Goal: Task Accomplishment & Management: Manage account settings

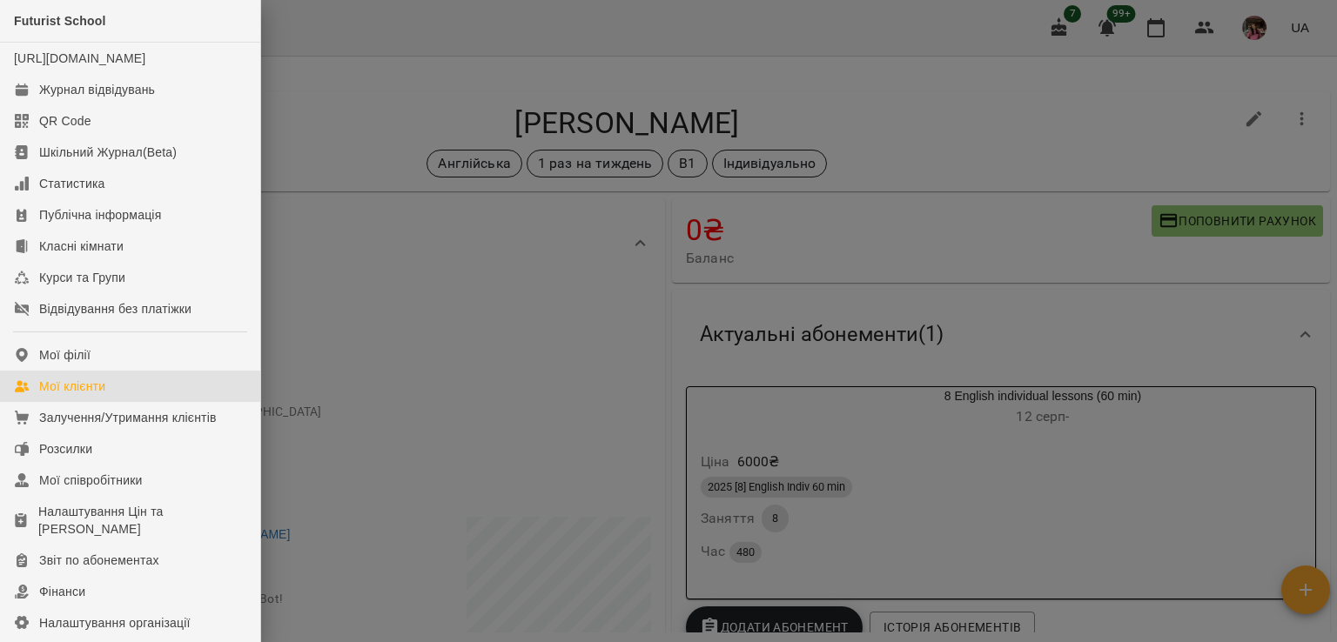
click at [77, 395] on div "Мої клієнти" at bounding box center [72, 386] width 66 height 17
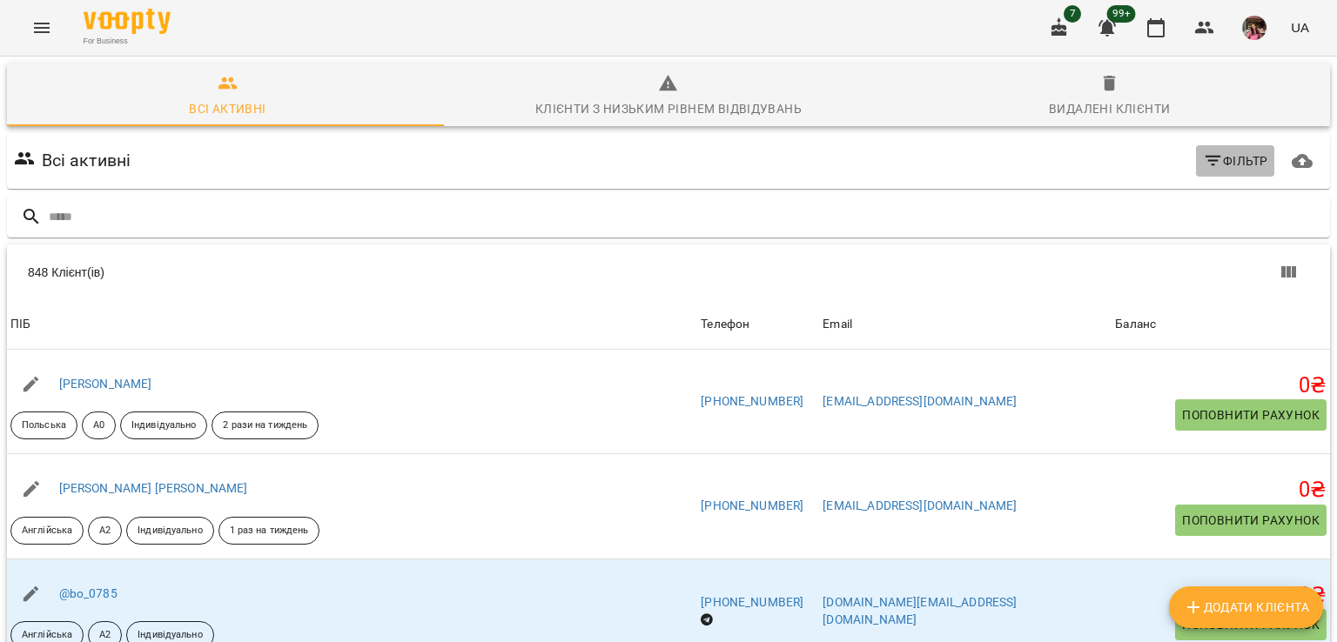
click at [1230, 167] on span "Фільтр" at bounding box center [1235, 161] width 65 height 21
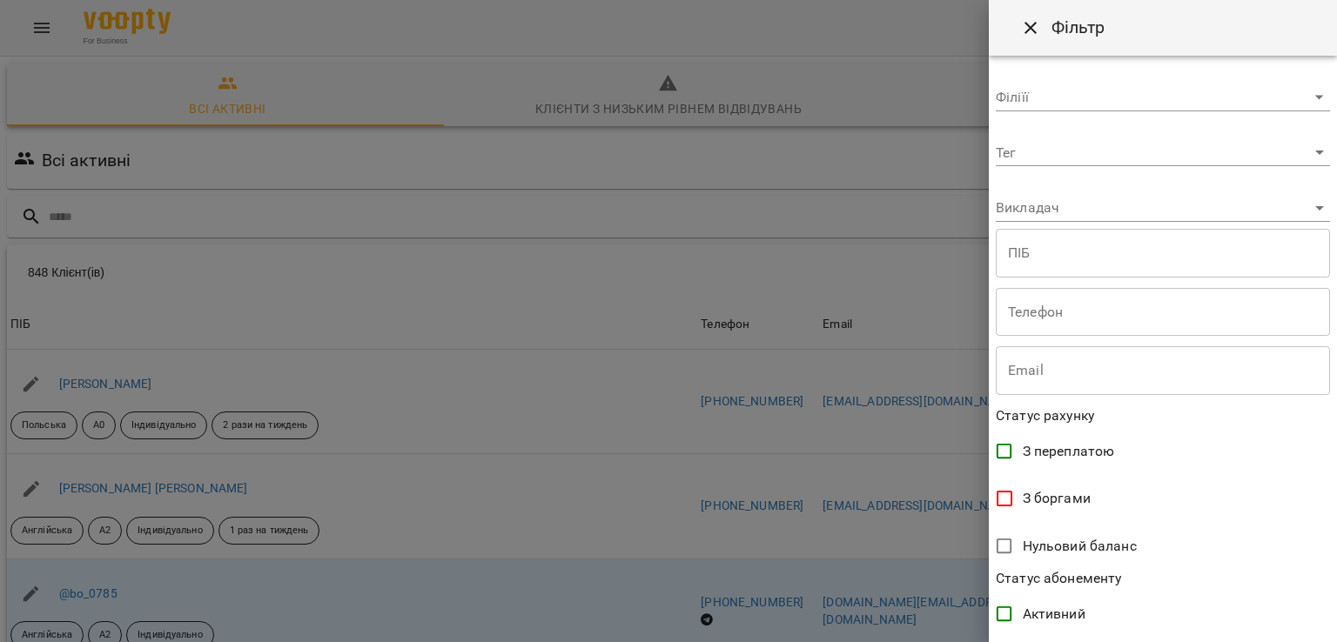
click at [1031, 146] on body "For Business 7 99+ UA Всі активні Клієнти з низьким рівнем відвідувань Видалені…" at bounding box center [668, 455] width 1337 height 910
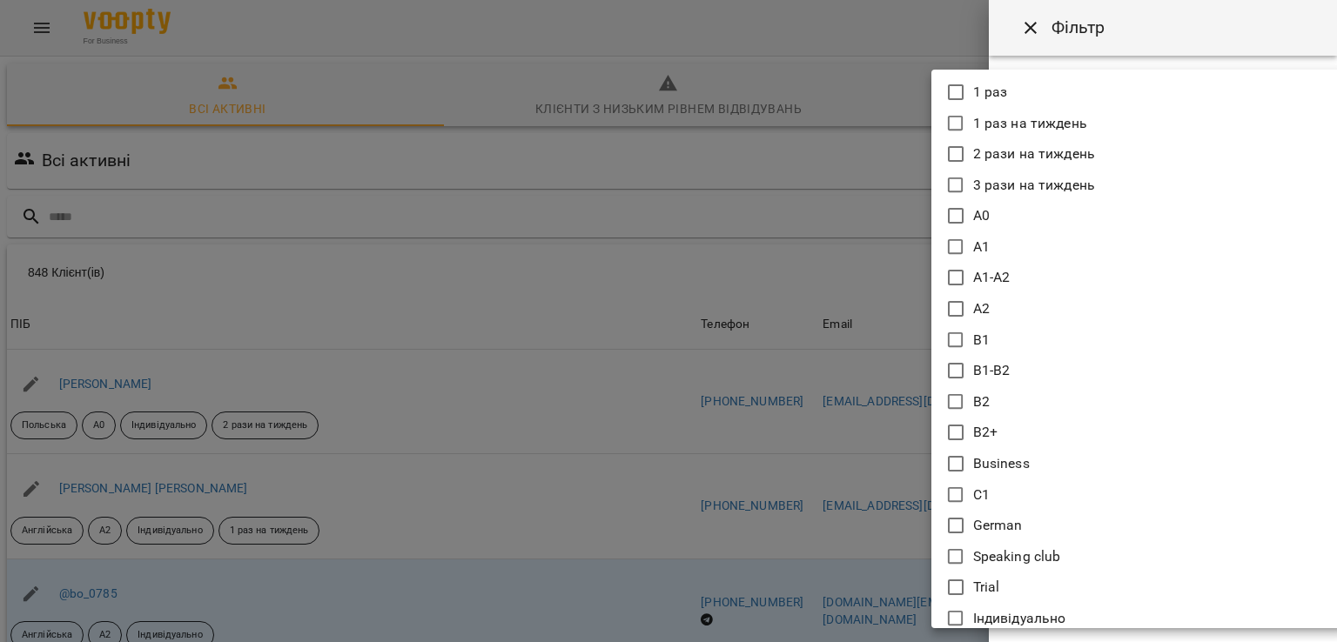
scroll to position [24, 0]
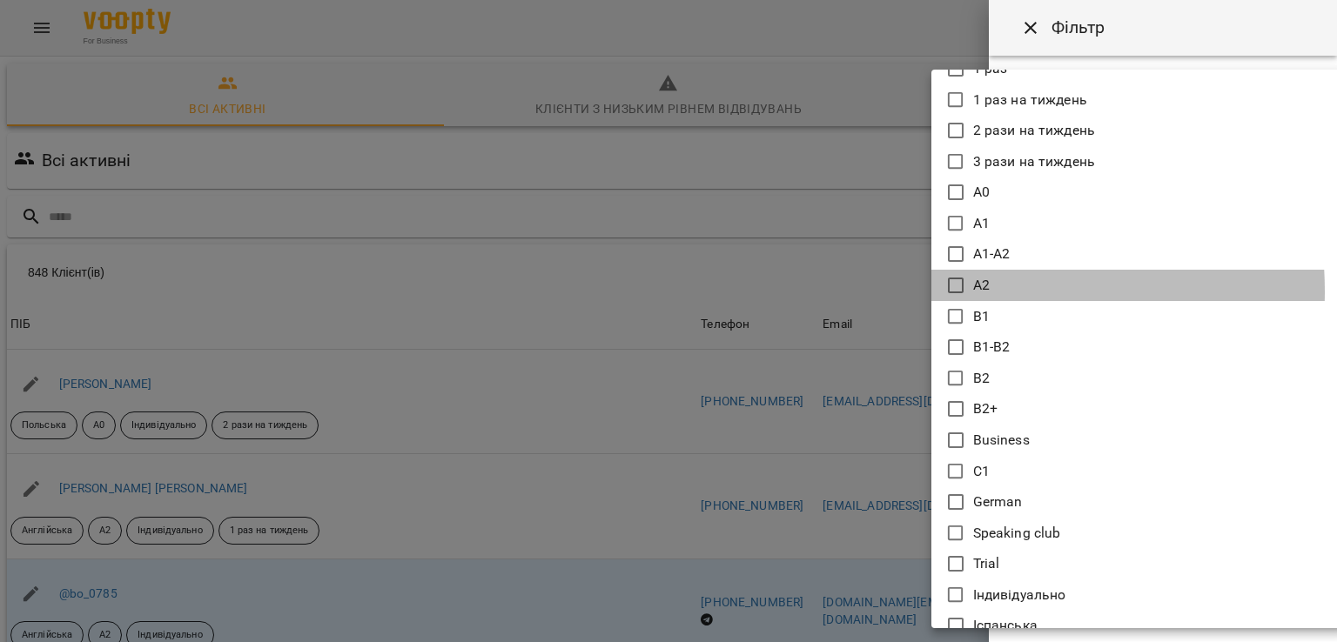
click at [948, 292] on icon at bounding box center [956, 286] width 16 height 16
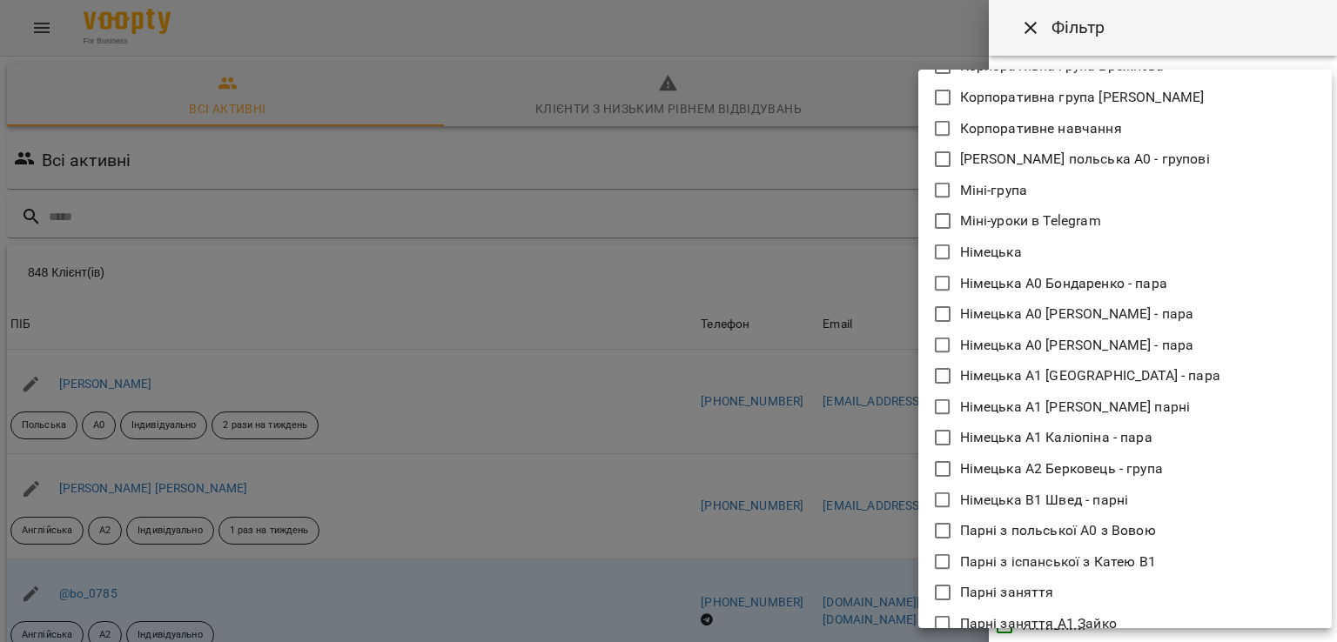
scroll to position [2782, 0]
click at [945, 250] on icon at bounding box center [942, 252] width 21 height 21
type input "**********"
click at [849, 283] on div at bounding box center [668, 321] width 1337 height 642
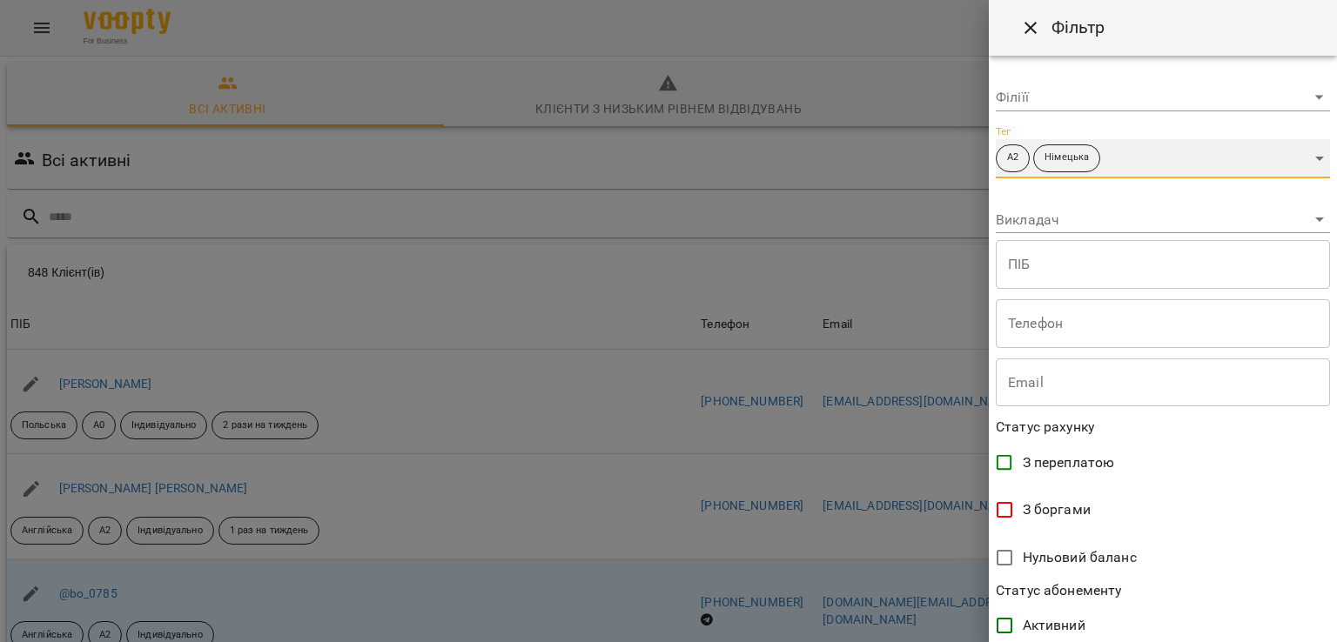
scroll to position [339, 0]
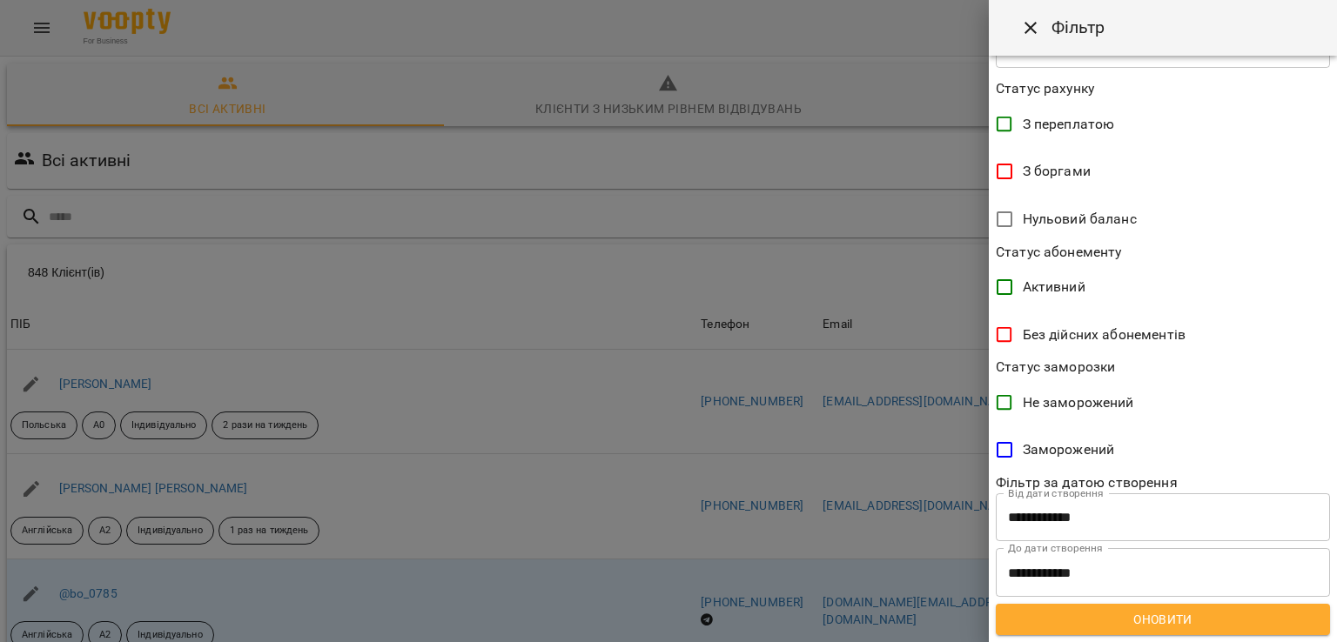
click at [1122, 631] on button "Оновити" at bounding box center [1163, 619] width 334 height 31
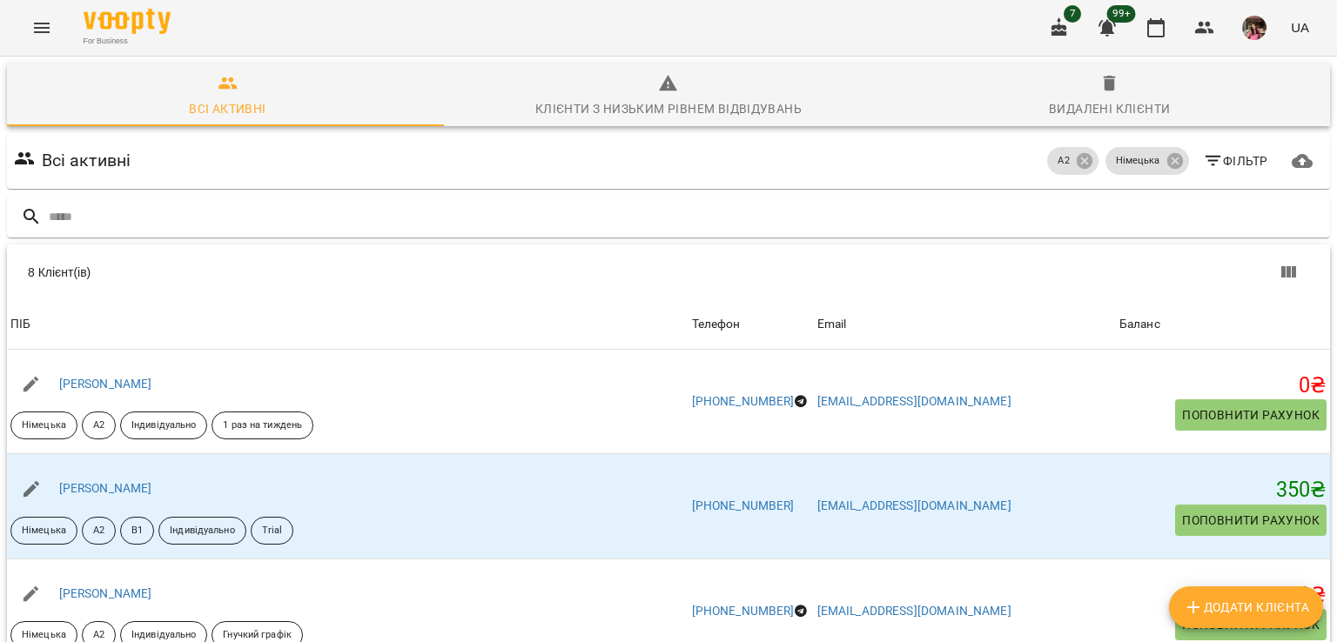
scroll to position [0, 0]
click at [1078, 95] on span "Видалені клієнти" at bounding box center [1109, 96] width 420 height 47
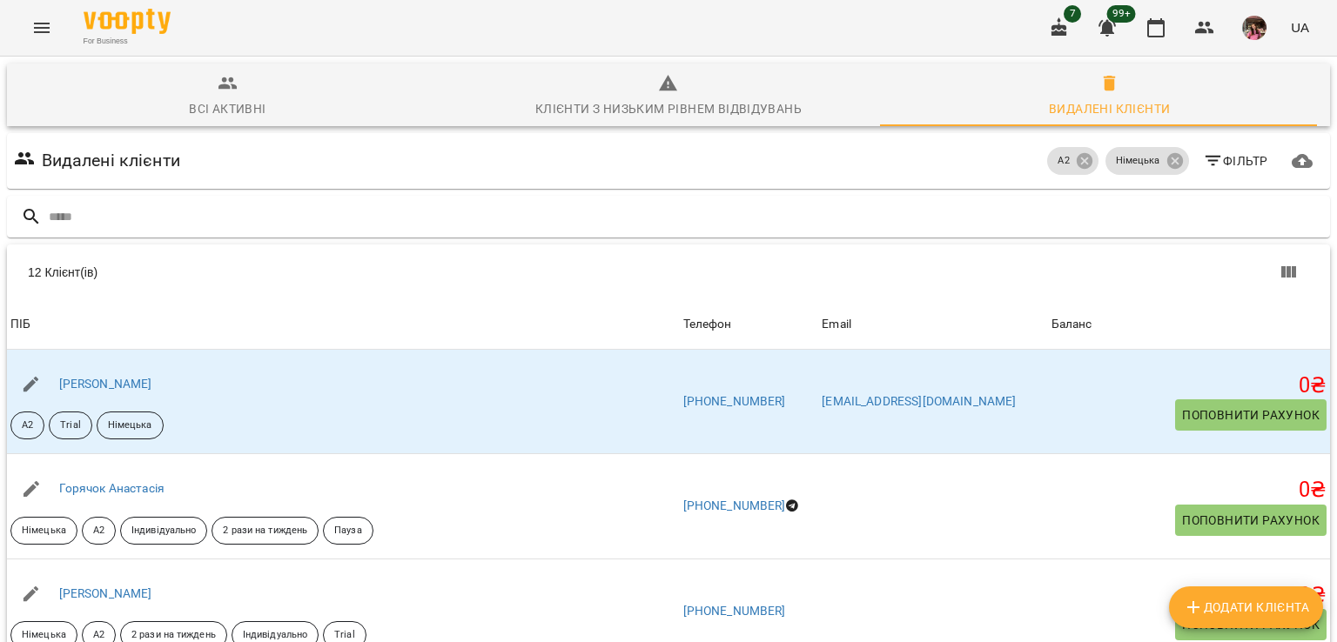
click at [250, 86] on span "Всі активні" at bounding box center [227, 96] width 420 height 47
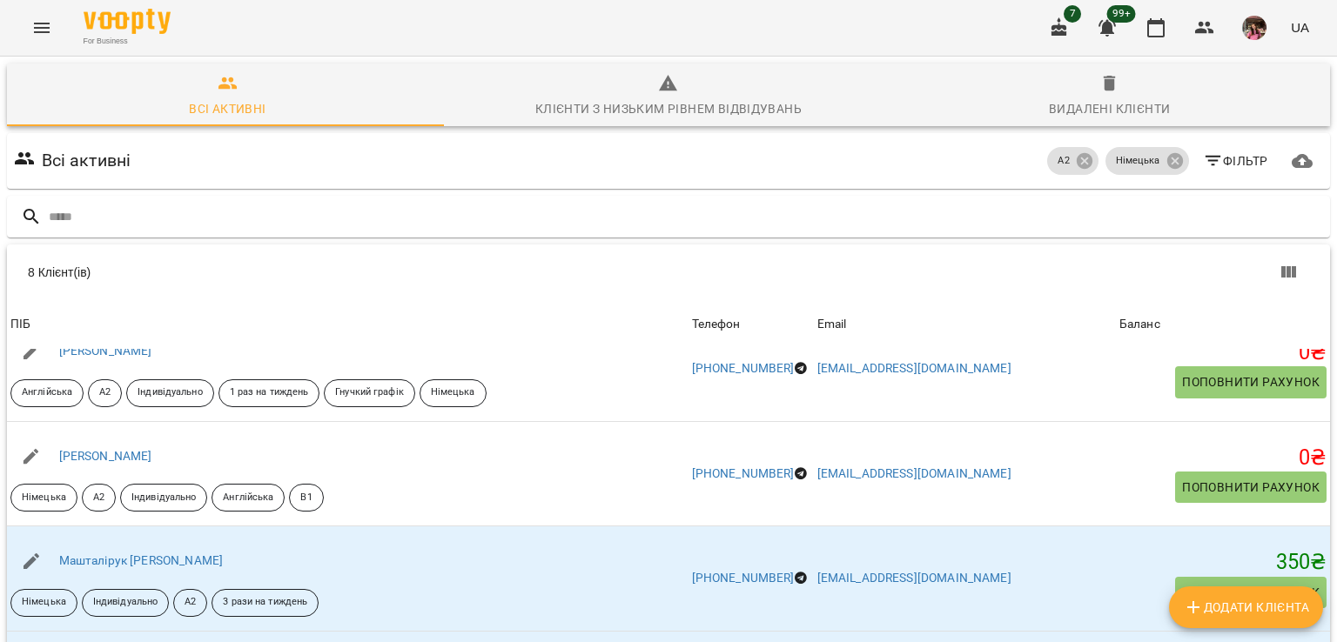
scroll to position [198, 0]
click at [1104, 565] on body "For Business 7 99+ UA Всі активні Клієнти з низьким рівнем відвідувань Видалені…" at bounding box center [668, 455] width 1337 height 910
drag, startPoint x: 1109, startPoint y: 605, endPoint x: 1118, endPoint y: 610, distance: 10.2
click at [1118, 610] on li "Всі" at bounding box center [1108, 605] width 51 height 31
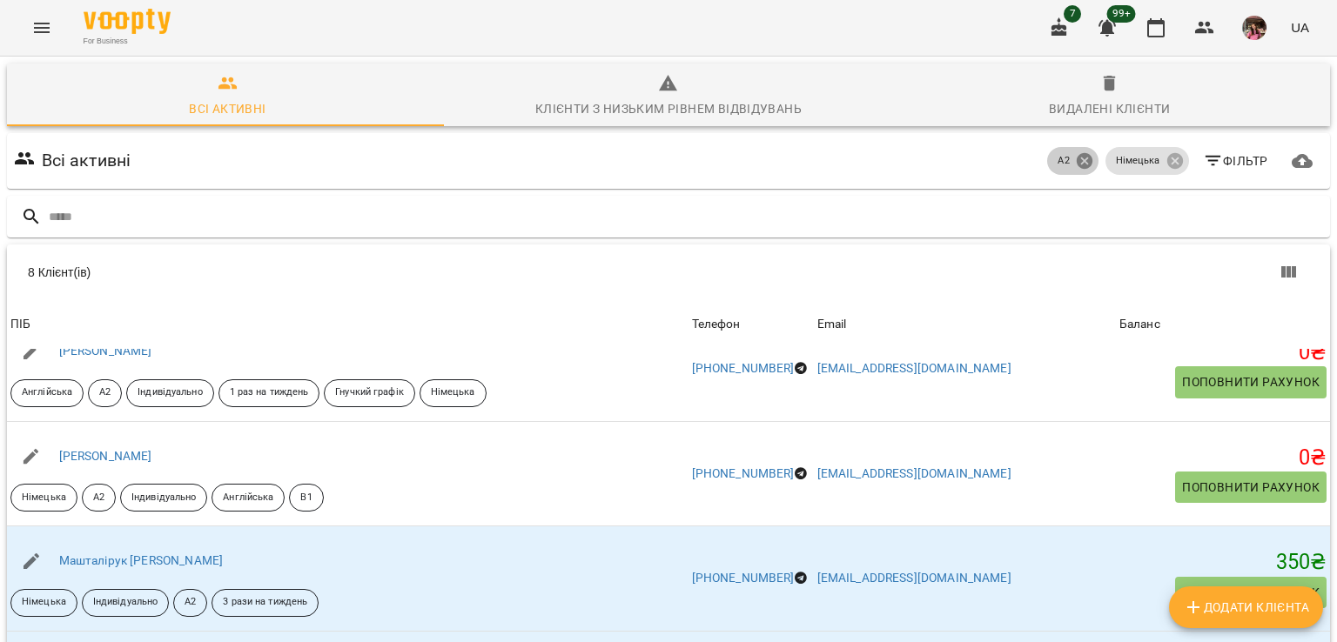
click at [1077, 165] on icon at bounding box center [1085, 161] width 16 height 16
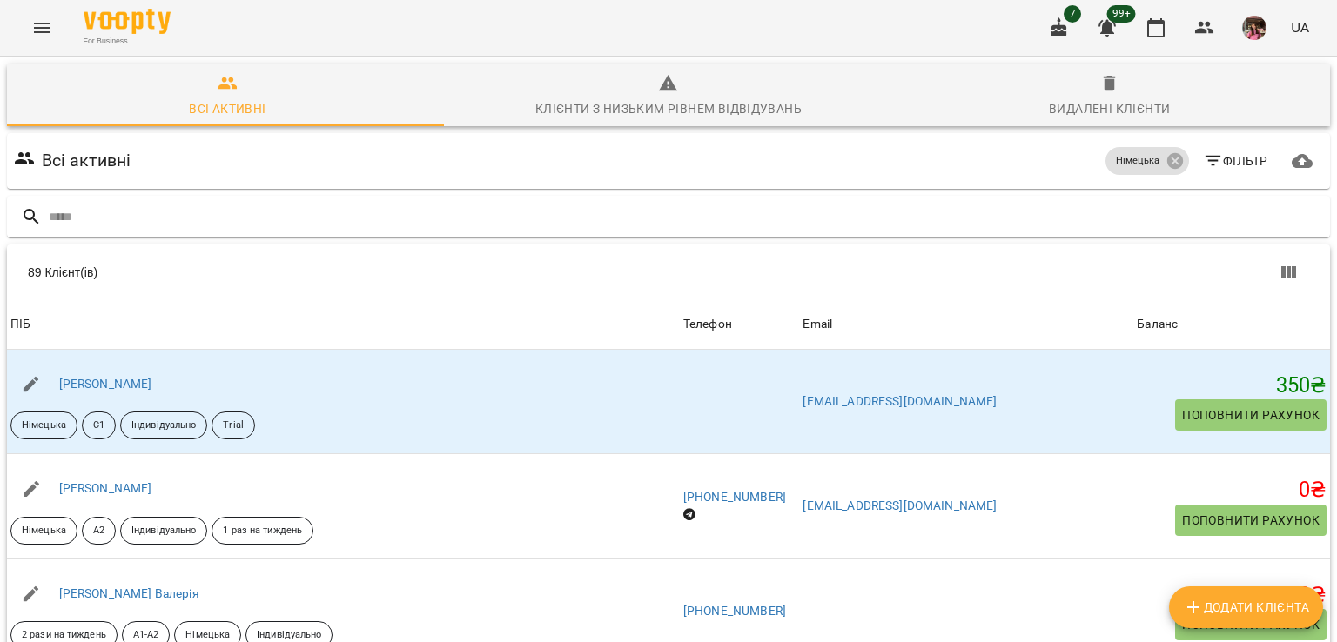
click at [1208, 165] on icon "button" at bounding box center [1213, 161] width 21 height 21
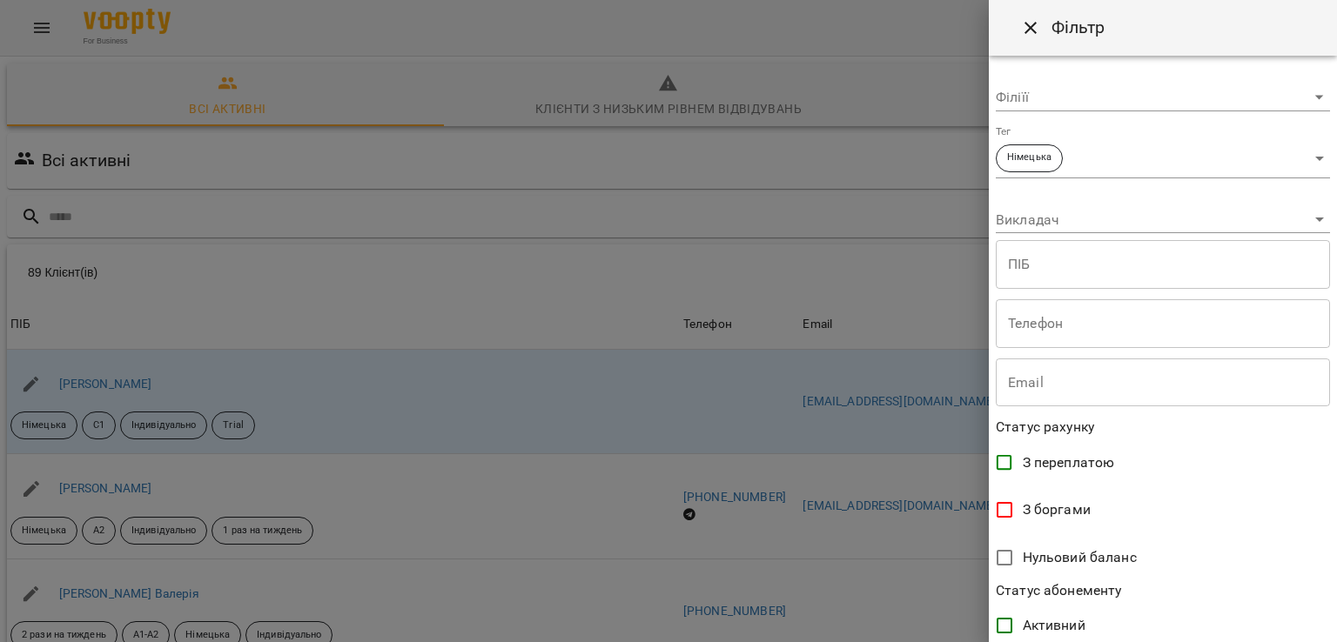
click at [1083, 167] on body "For Business 7 99+ UA Всі активні Клієнти з низьким рівнем відвідувань Видалені…" at bounding box center [668, 455] width 1337 height 910
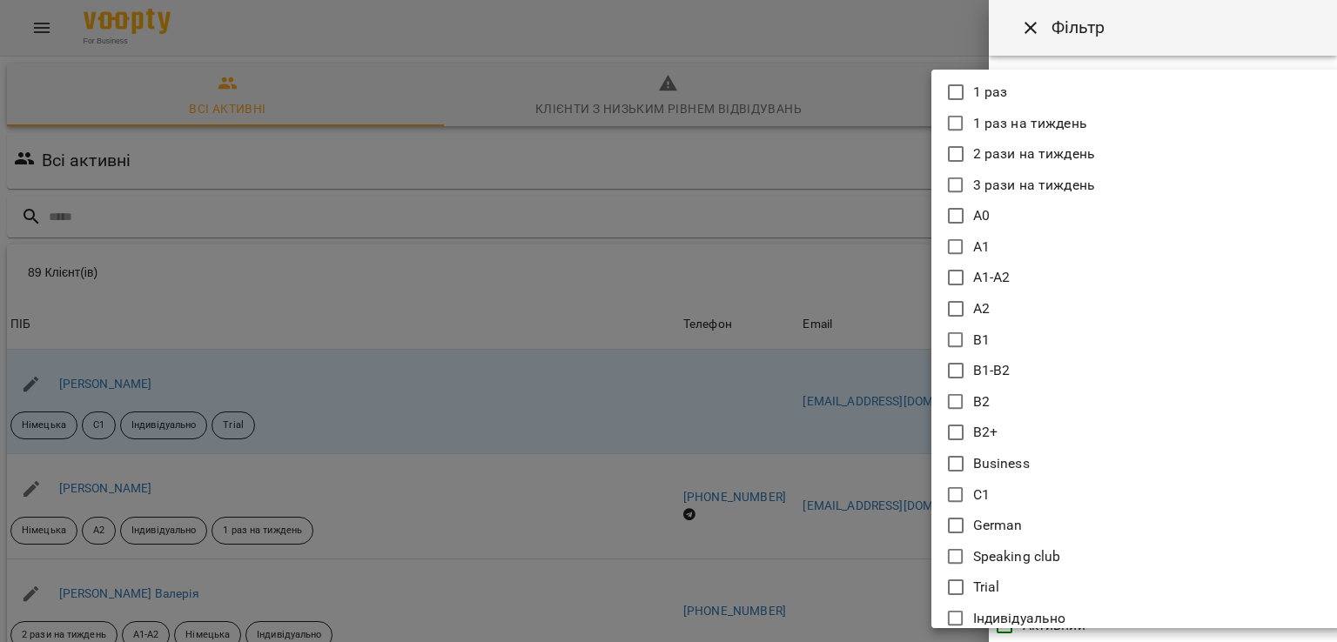
scroll to position [19, 0]
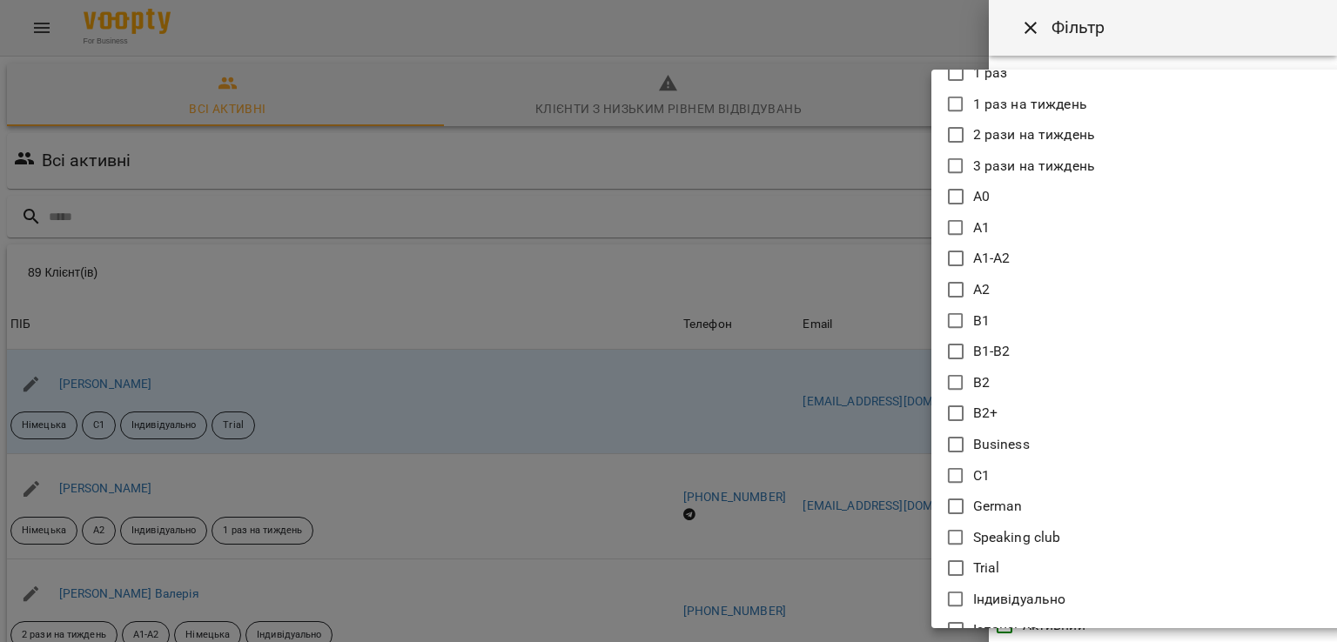
click at [964, 348] on icon at bounding box center [955, 351] width 21 height 21
type input "**********"
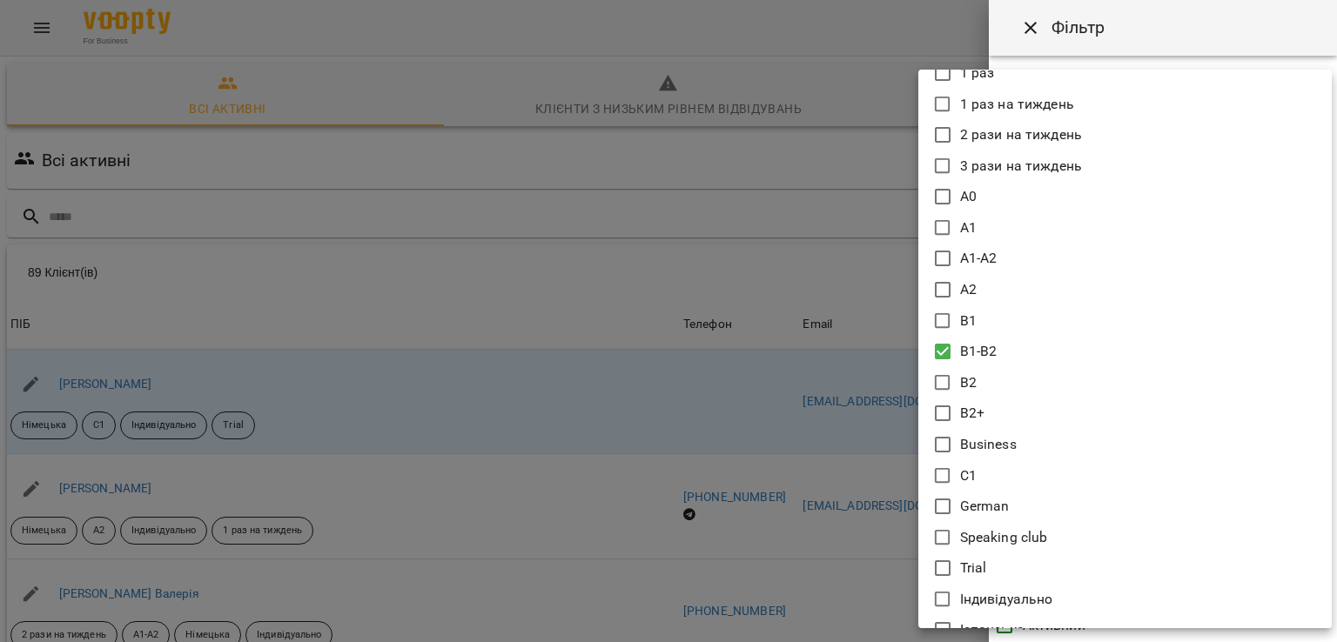
click at [860, 408] on div at bounding box center [668, 321] width 1337 height 642
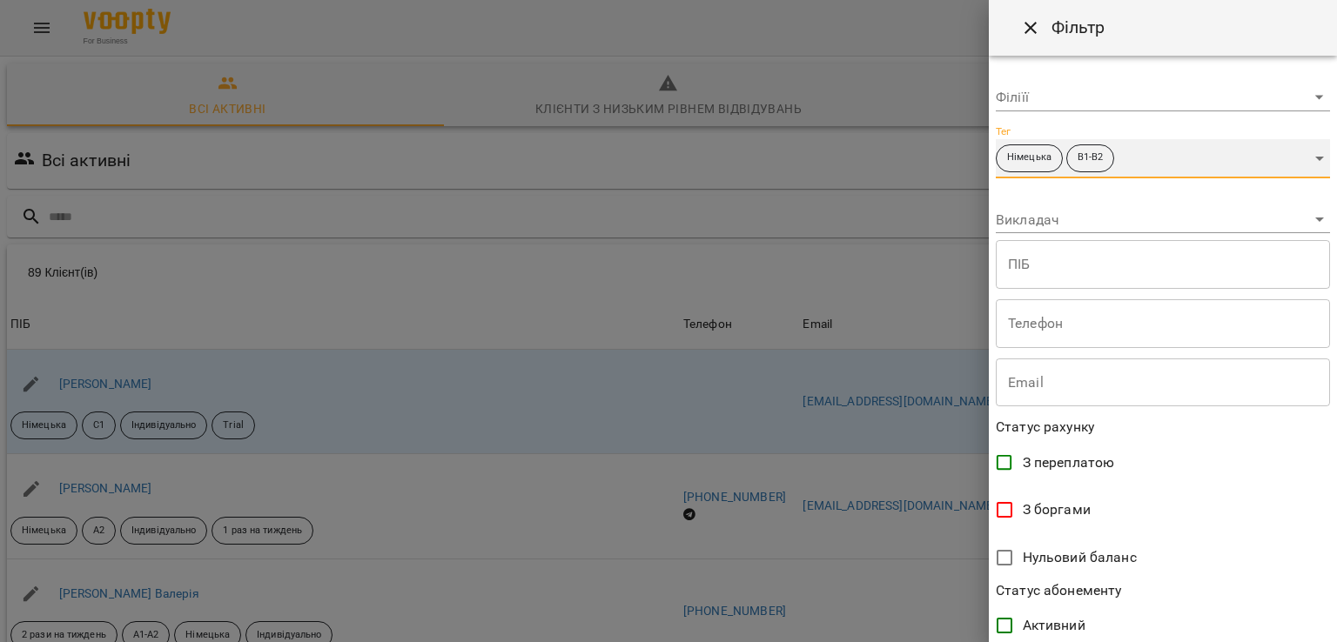
scroll to position [339, 0]
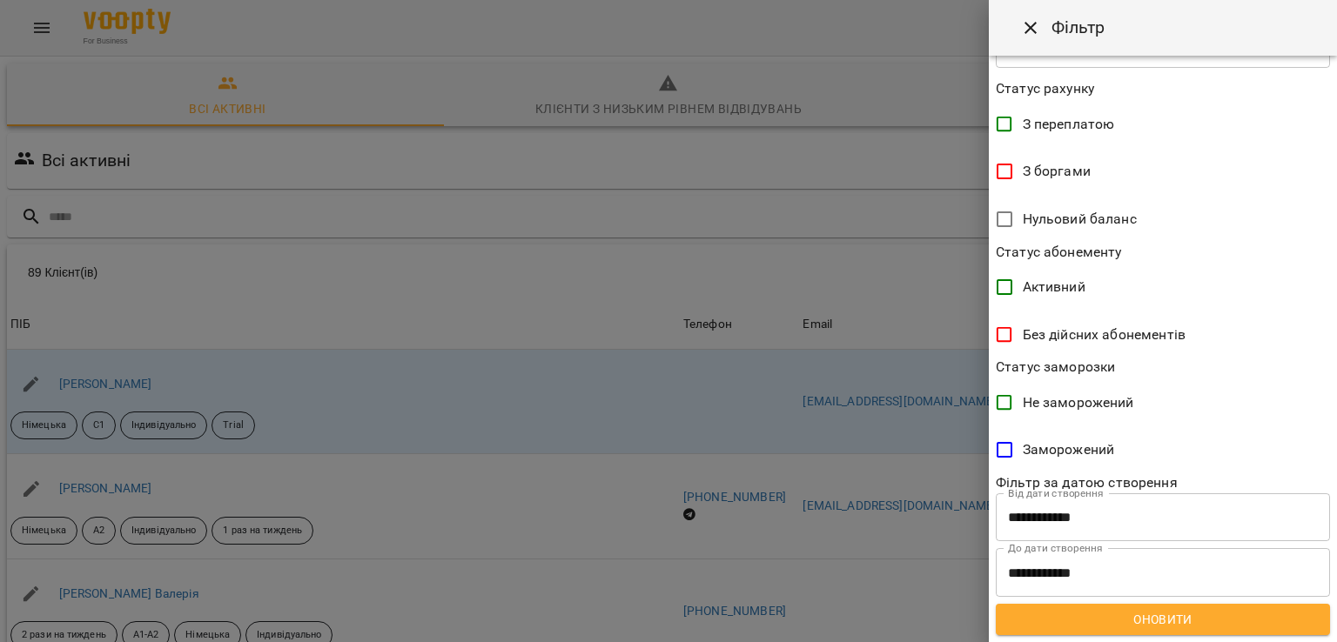
click at [1159, 622] on span "Оновити" at bounding box center [1163, 619] width 306 height 21
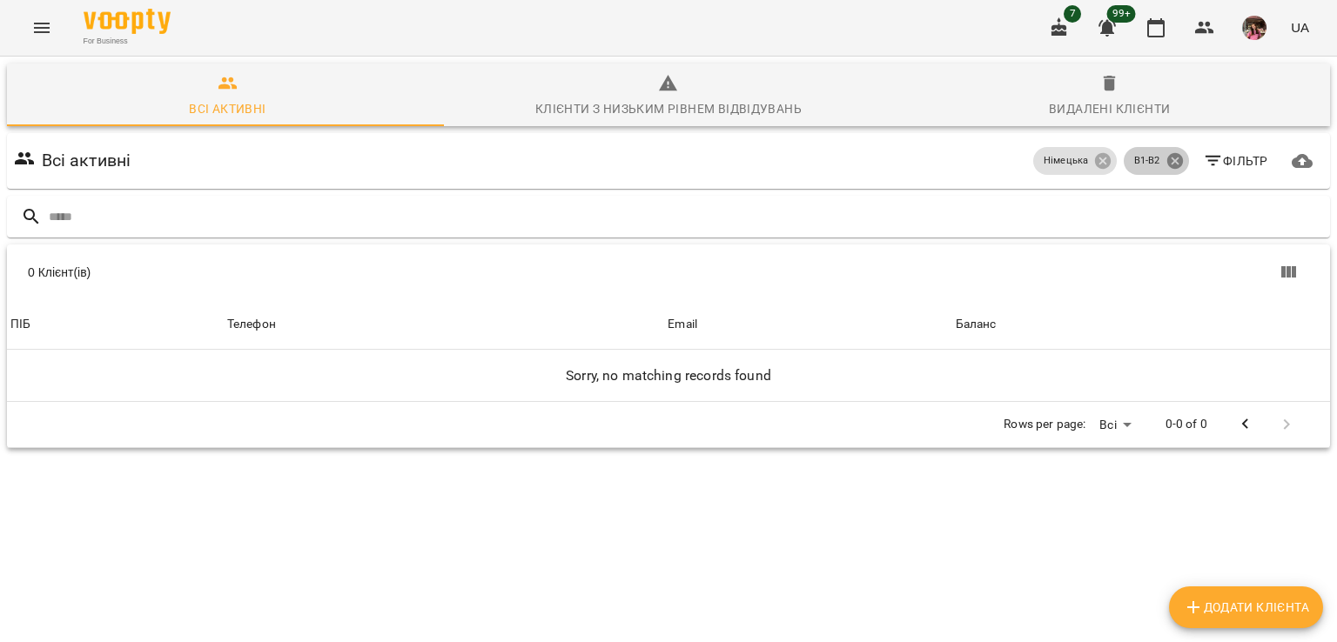
click at [1166, 160] on icon at bounding box center [1174, 161] width 16 height 16
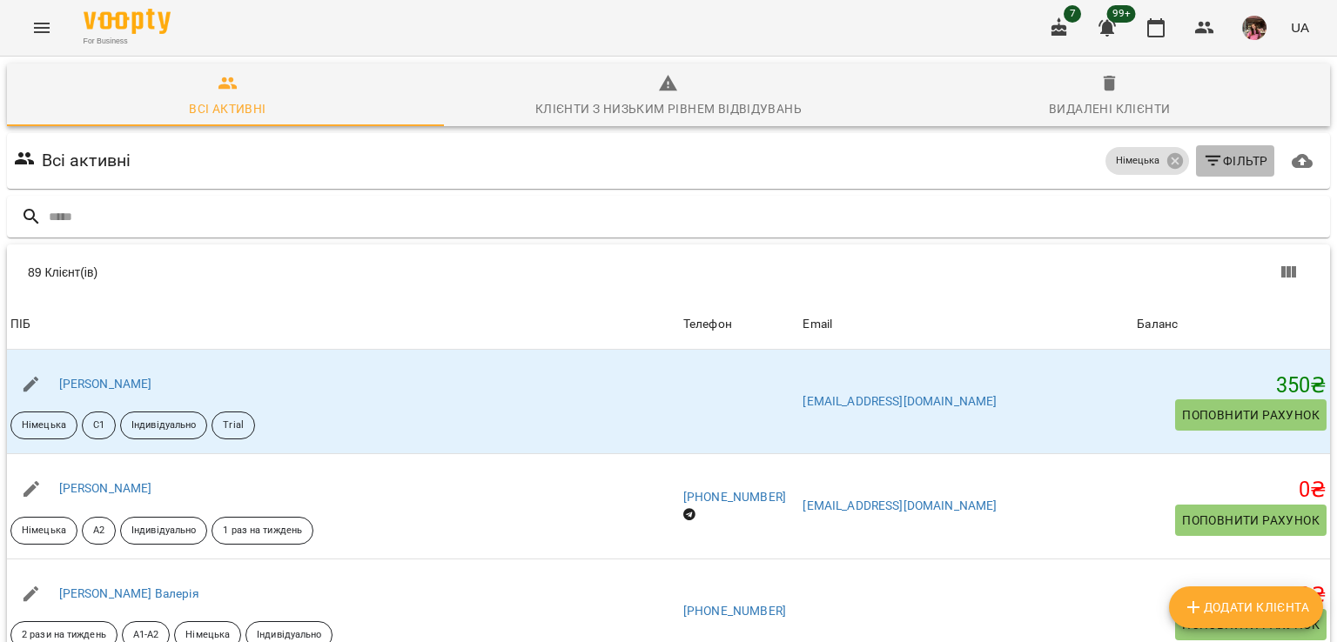
click at [1203, 165] on icon "button" at bounding box center [1213, 161] width 21 height 21
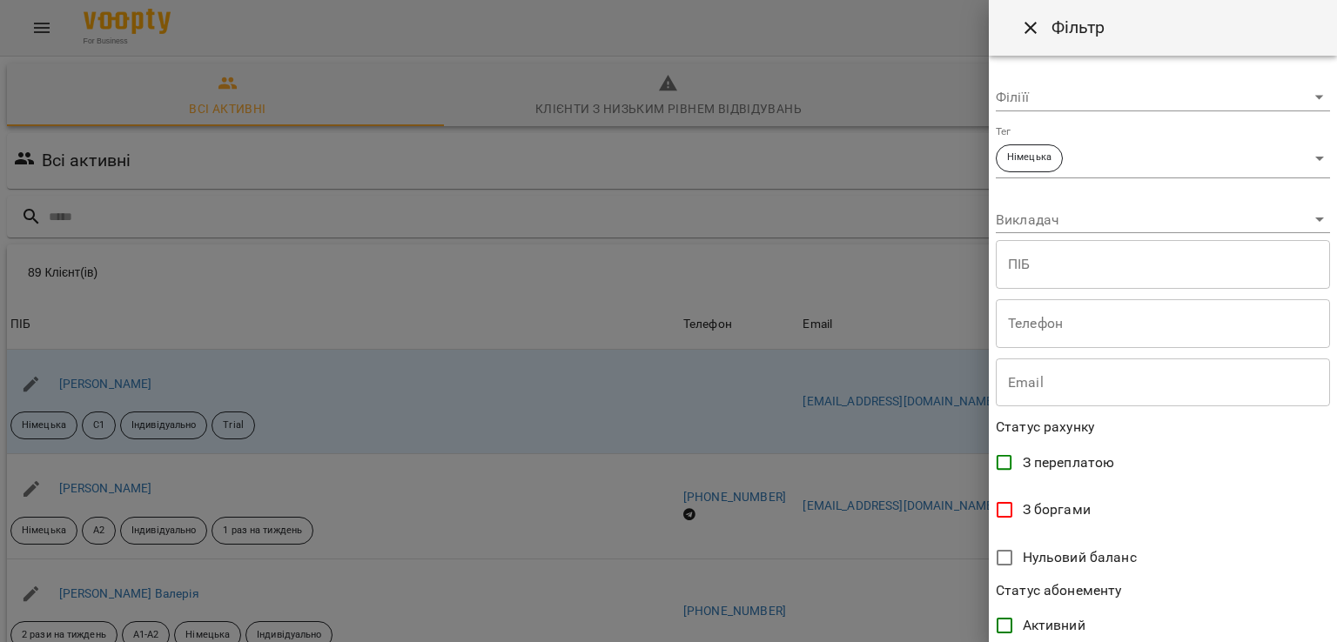
scroll to position [70, 0]
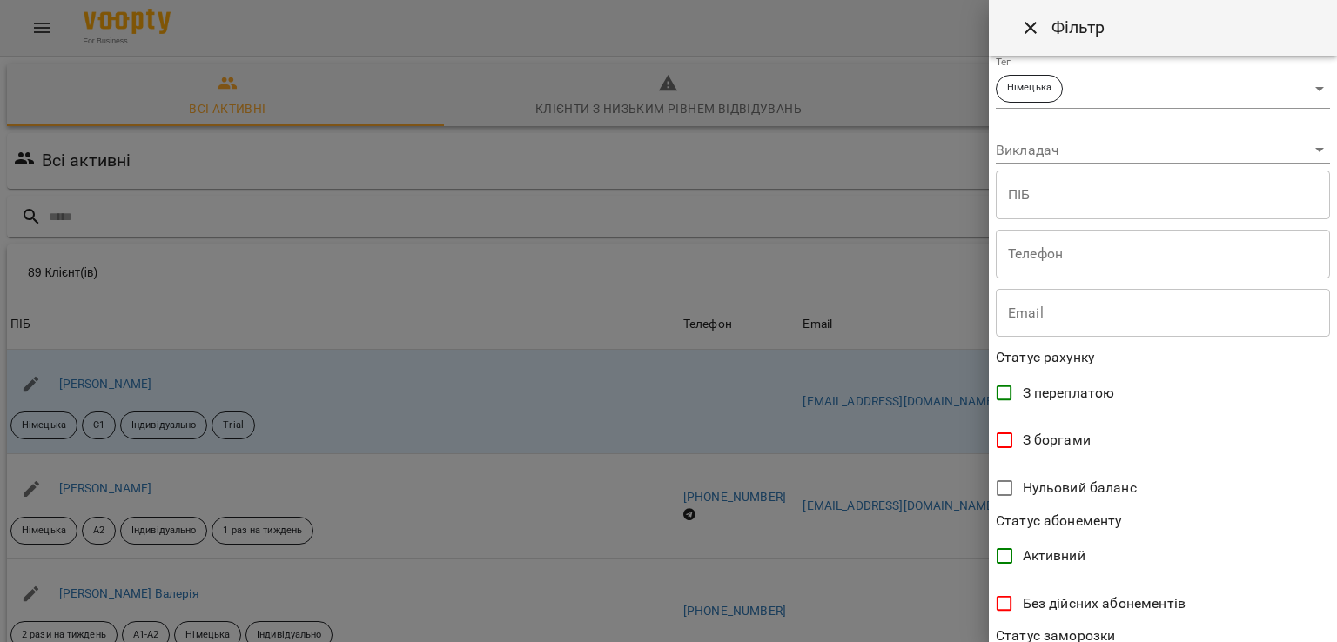
click at [1098, 82] on body "For Business 7 99+ UA Всі активні Клієнти з низьким рівнем відвідувань Видалені…" at bounding box center [668, 455] width 1337 height 910
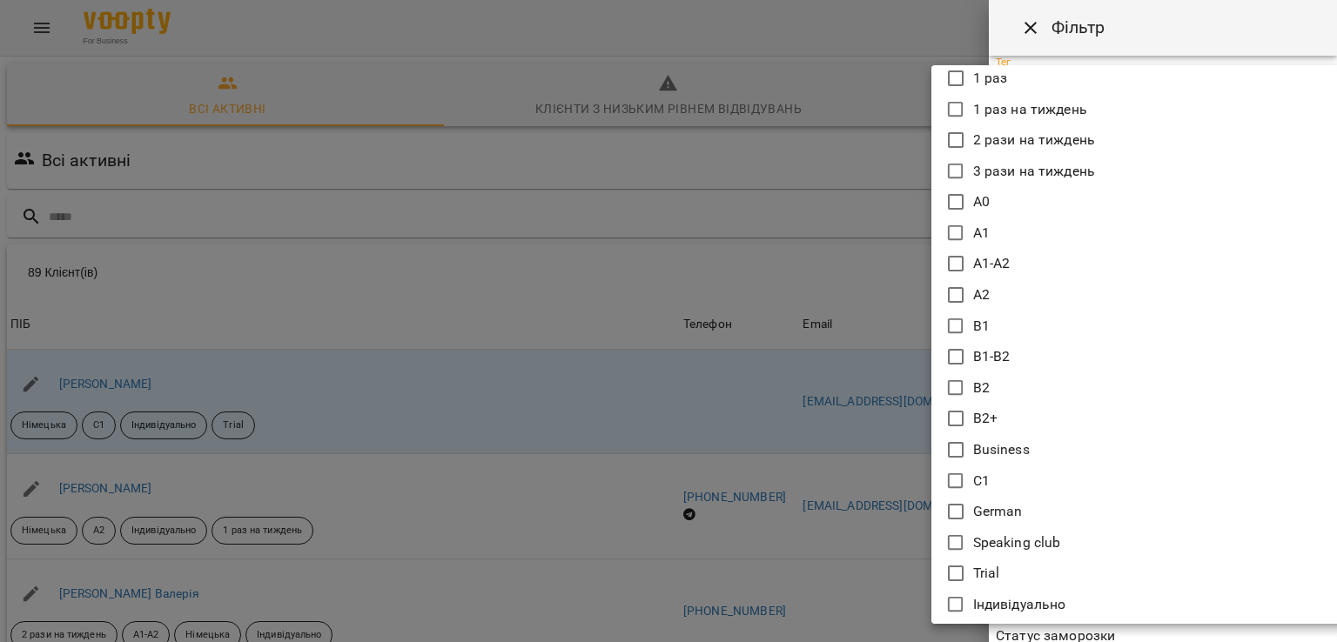
scroll to position [10, 0]
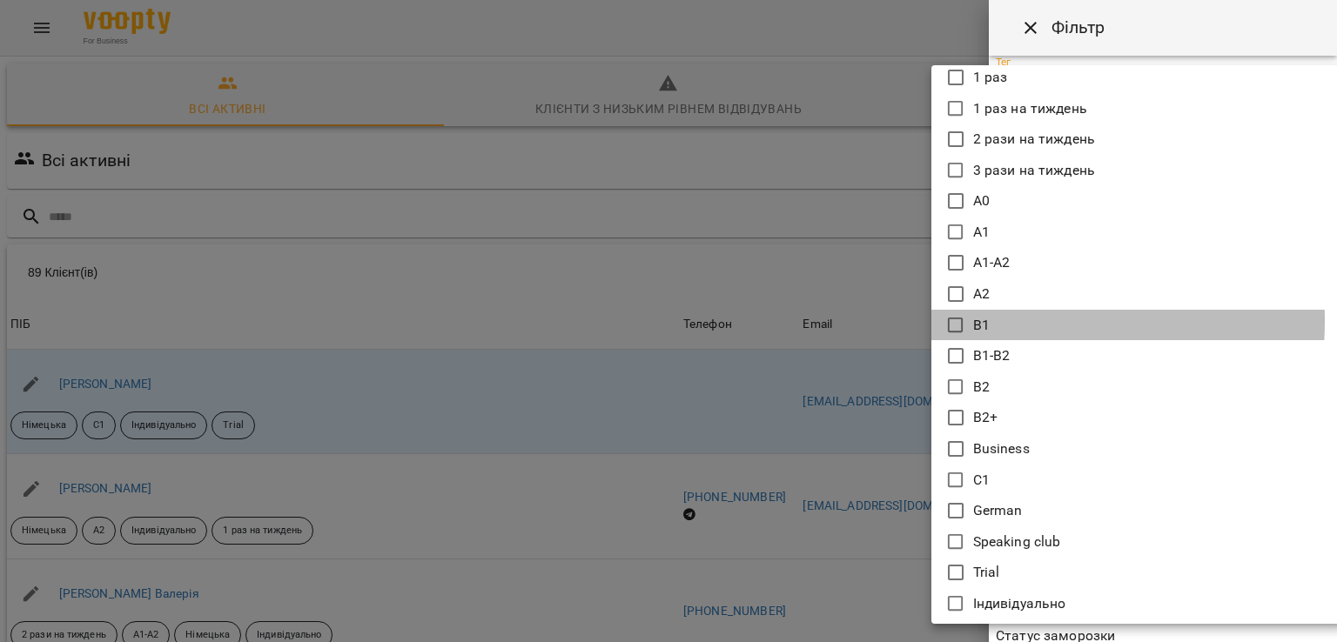
click at [957, 320] on icon at bounding box center [955, 325] width 21 height 21
type input "**********"
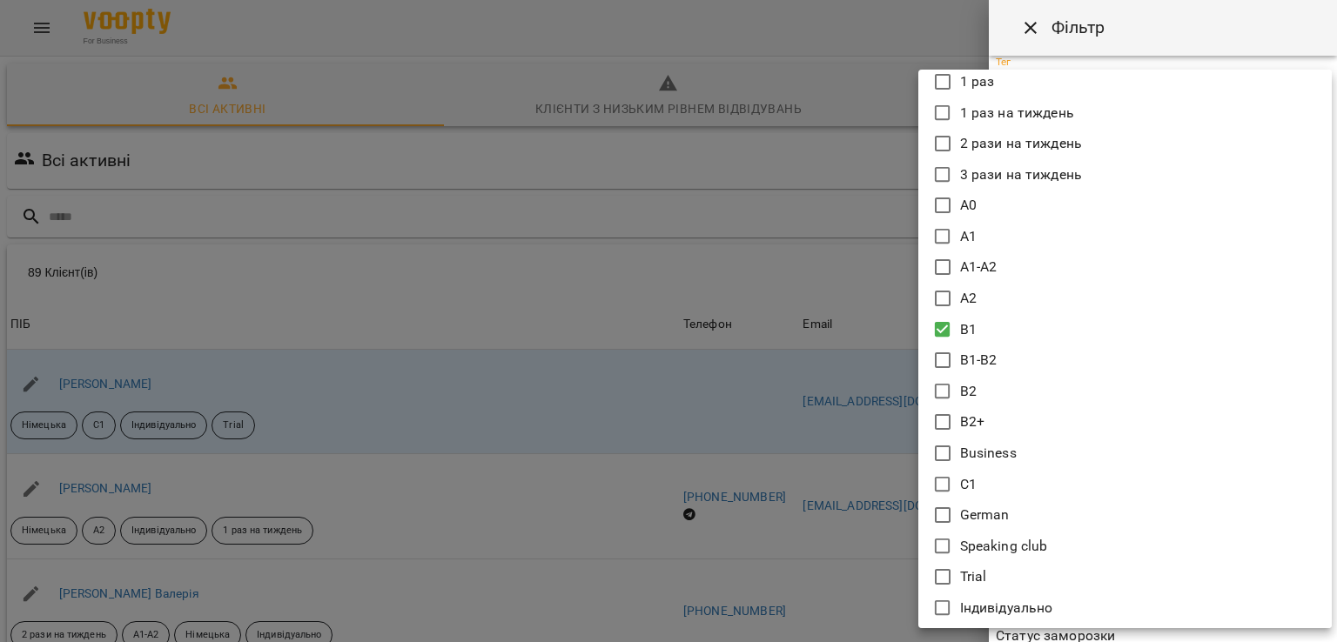
click at [831, 359] on div at bounding box center [668, 321] width 1337 height 642
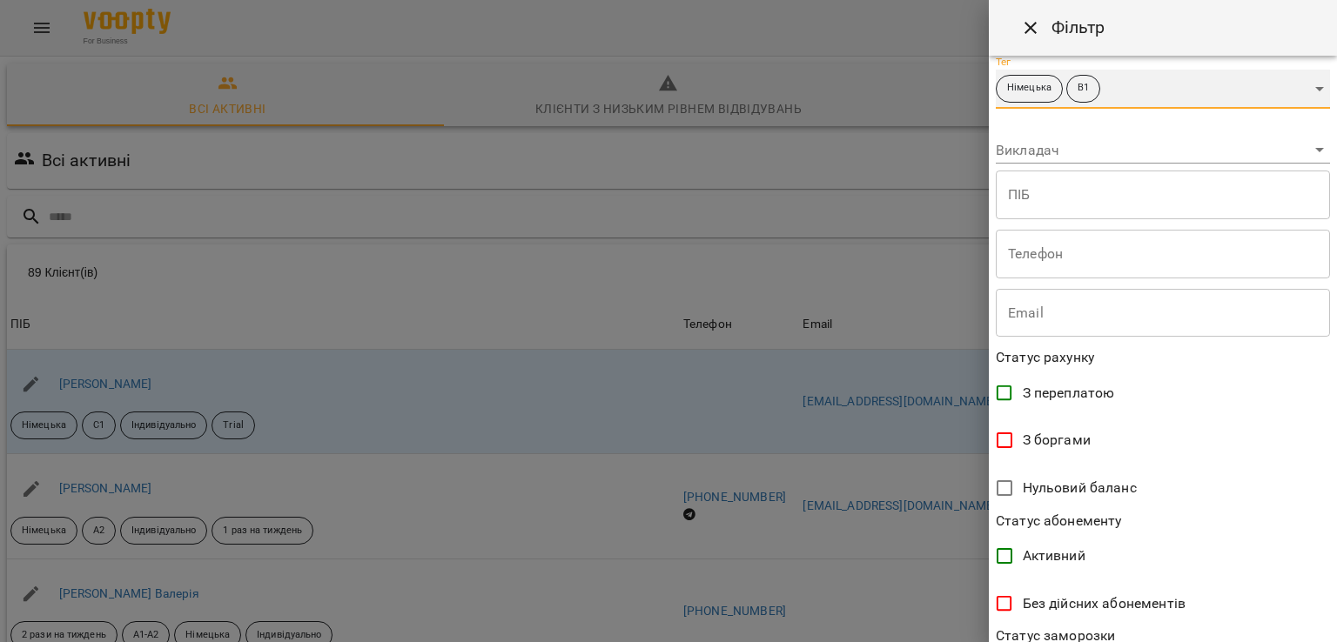
scroll to position [339, 0]
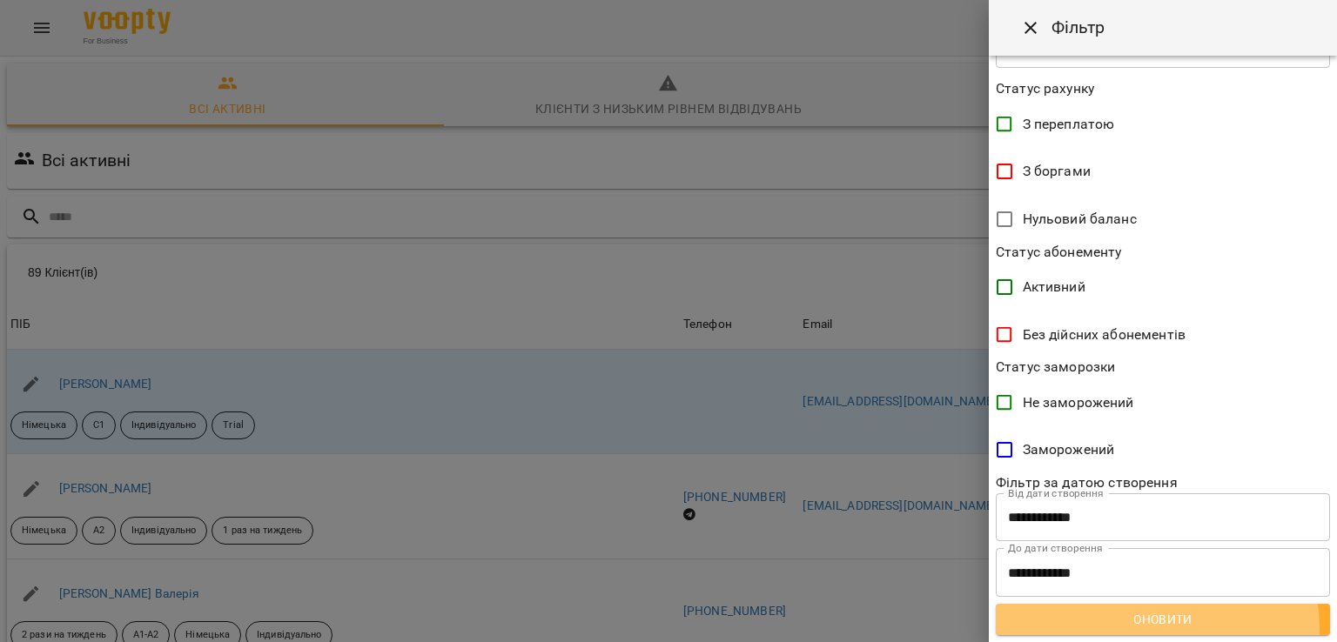
click at [1142, 629] on button "Оновити" at bounding box center [1163, 619] width 334 height 31
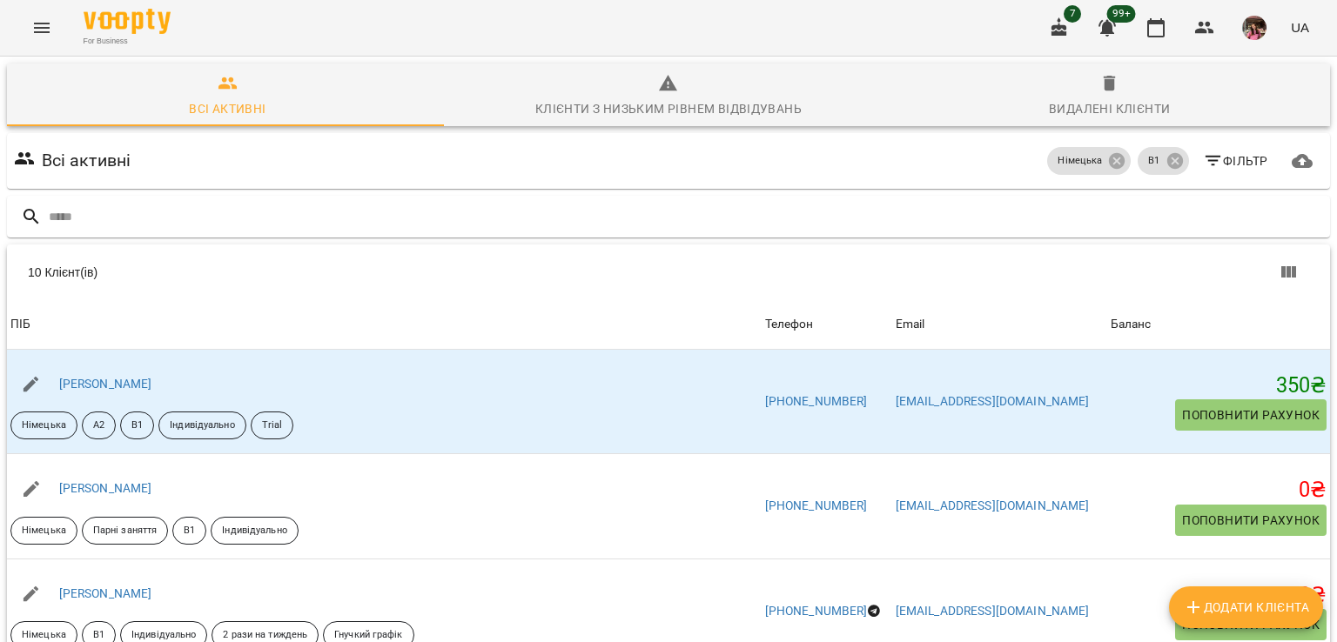
scroll to position [0, 0]
click at [1166, 163] on icon at bounding box center [1174, 161] width 16 height 16
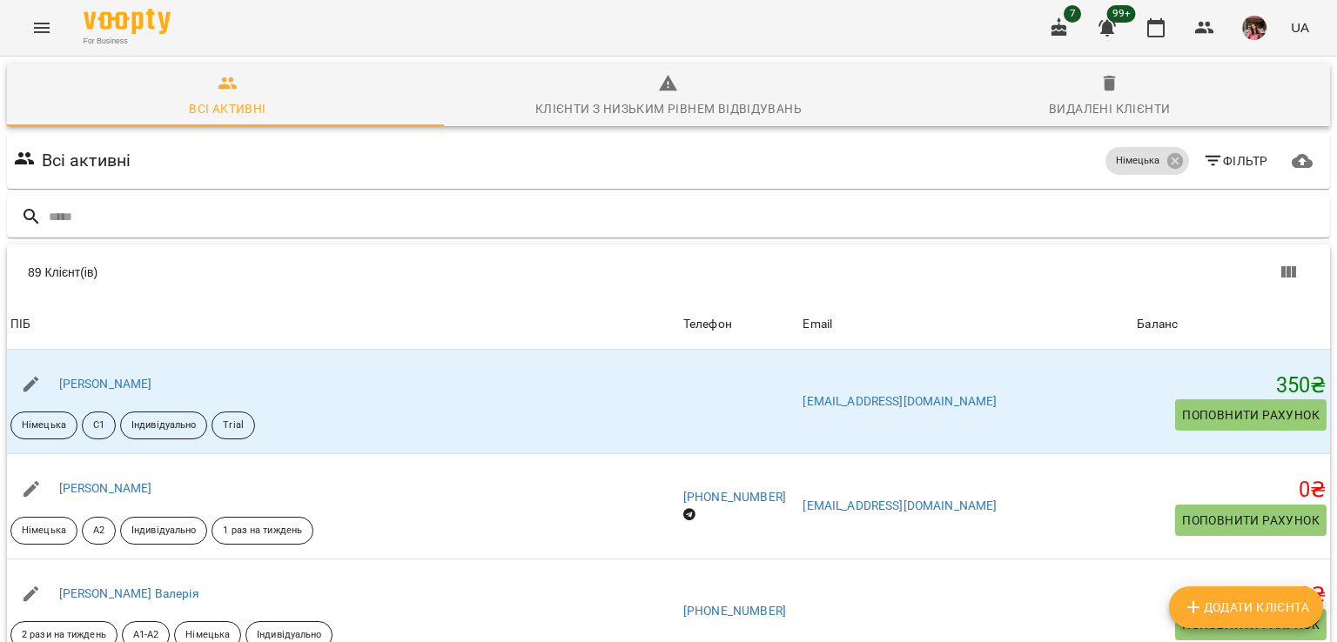
click at [1204, 165] on icon "button" at bounding box center [1213, 161] width 21 height 21
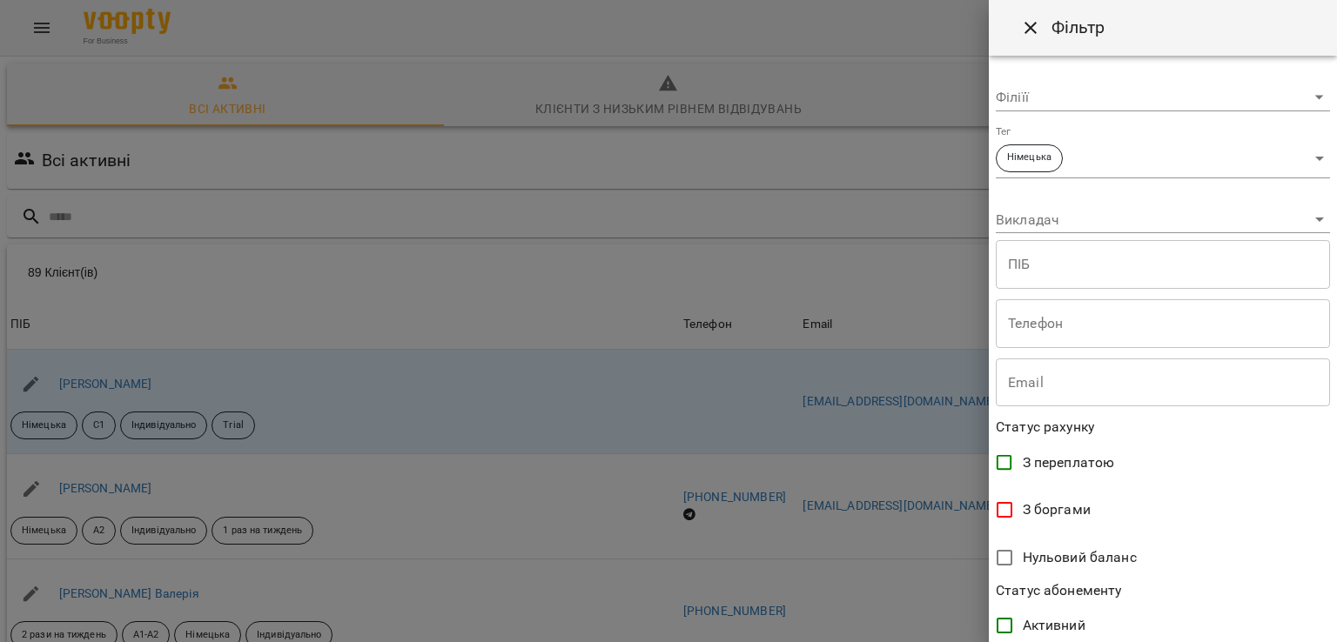
click at [1087, 163] on body "For Business 7 99+ UA Всі активні Клієнти з низьким рівнем відвідувань Видалені…" at bounding box center [668, 455] width 1337 height 910
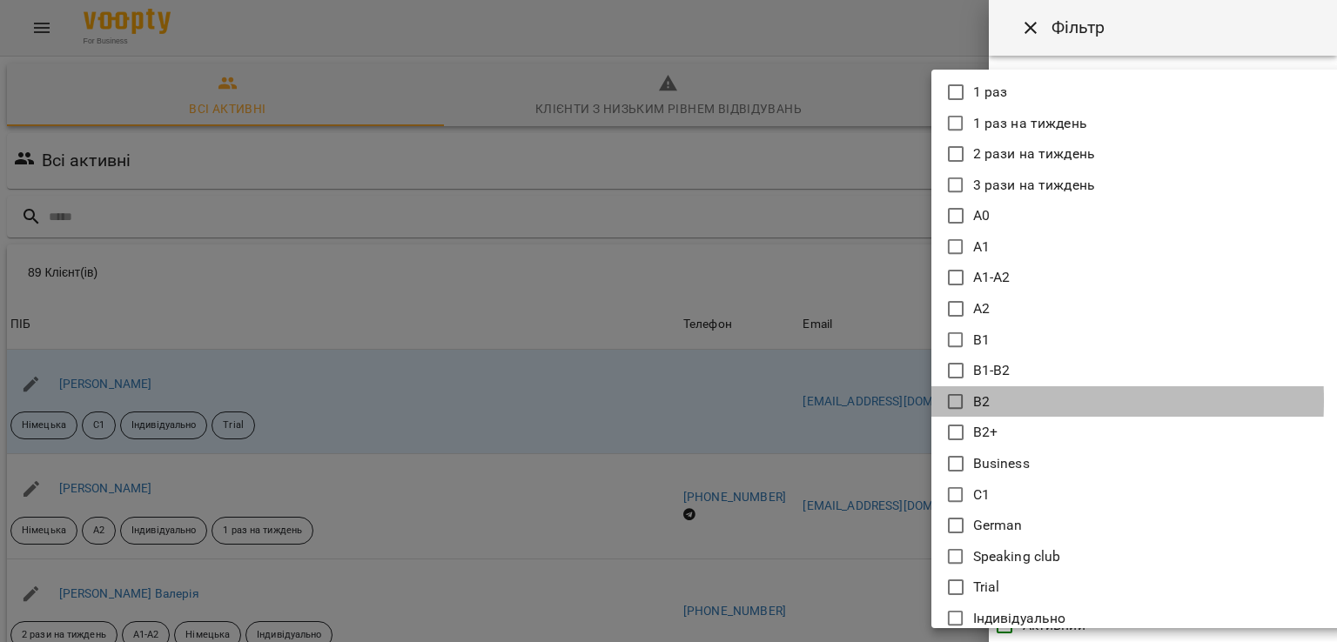
click at [954, 401] on icon at bounding box center [955, 402] width 21 height 21
type input "**********"
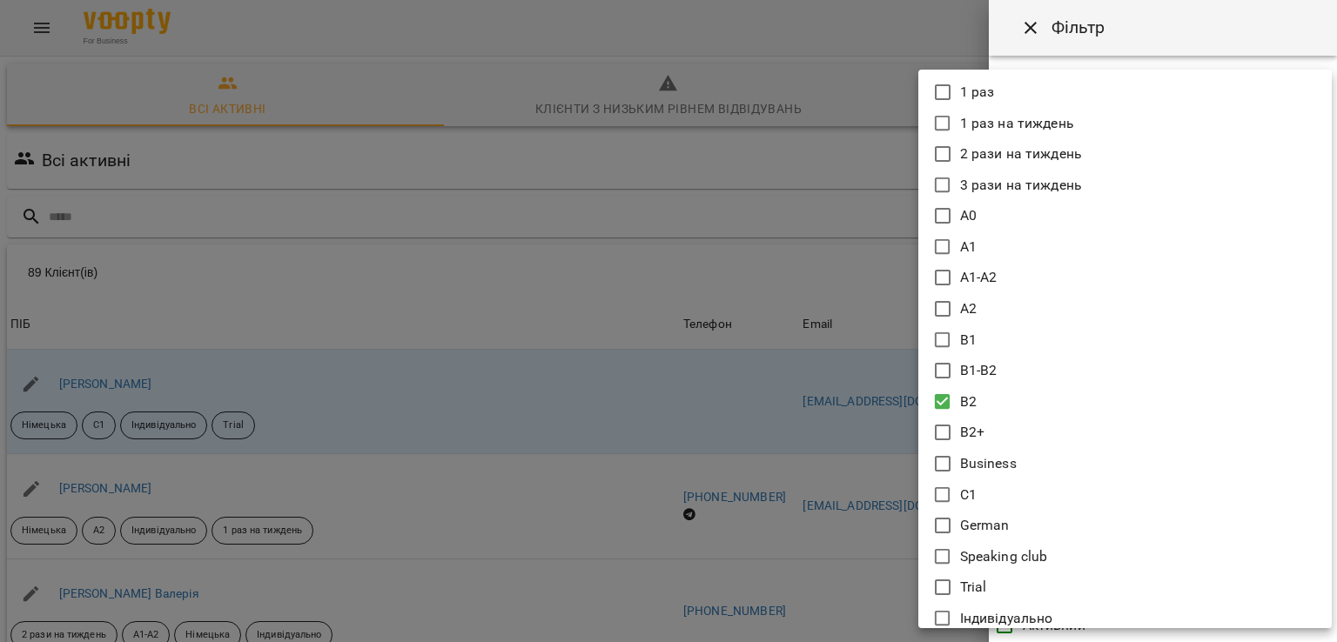
click at [846, 408] on div at bounding box center [668, 321] width 1337 height 642
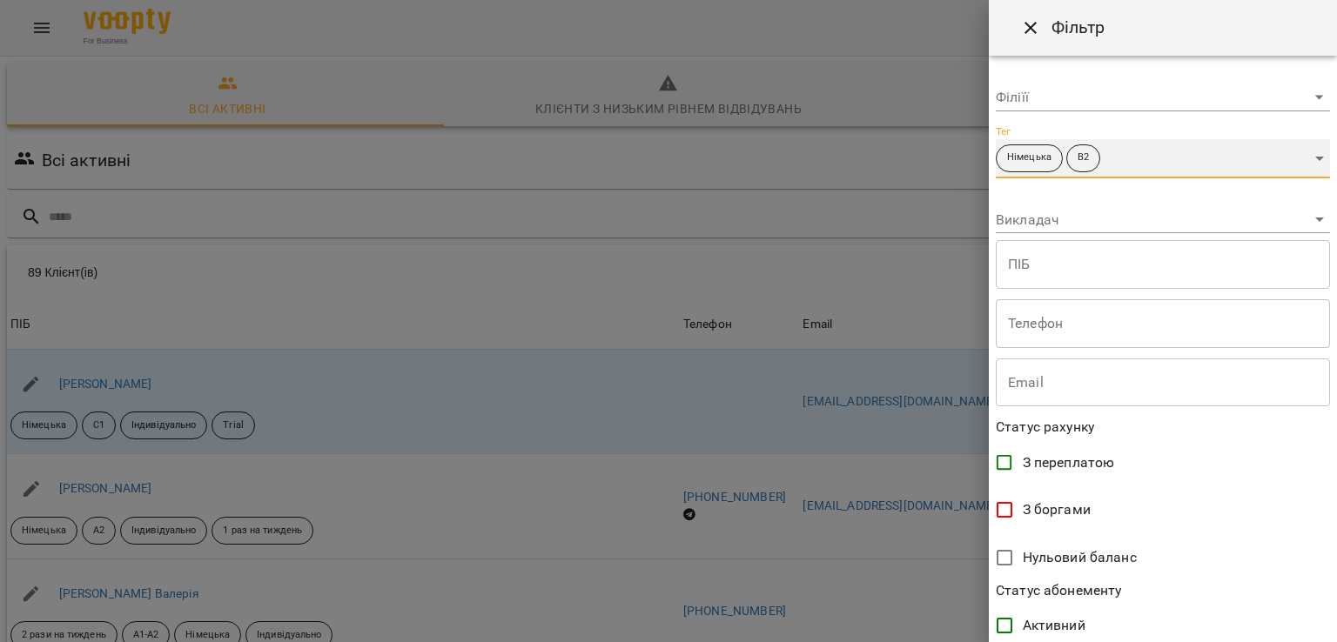
scroll to position [339, 0]
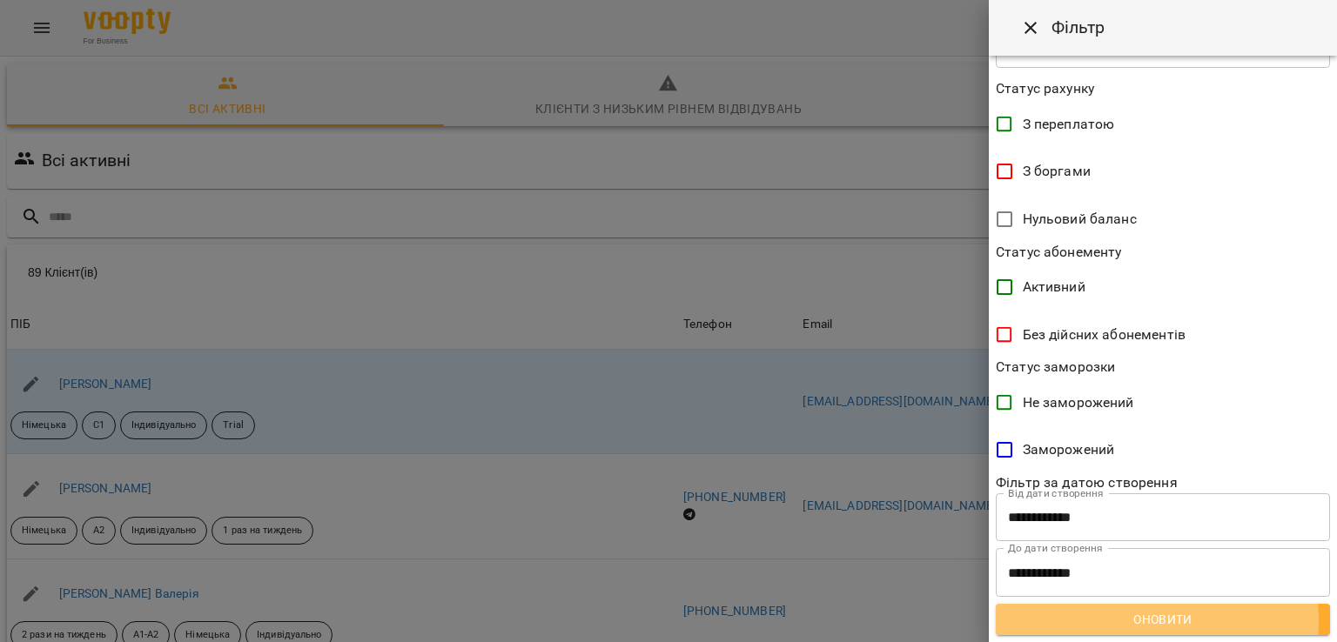
click at [1123, 621] on span "Оновити" at bounding box center [1163, 619] width 306 height 21
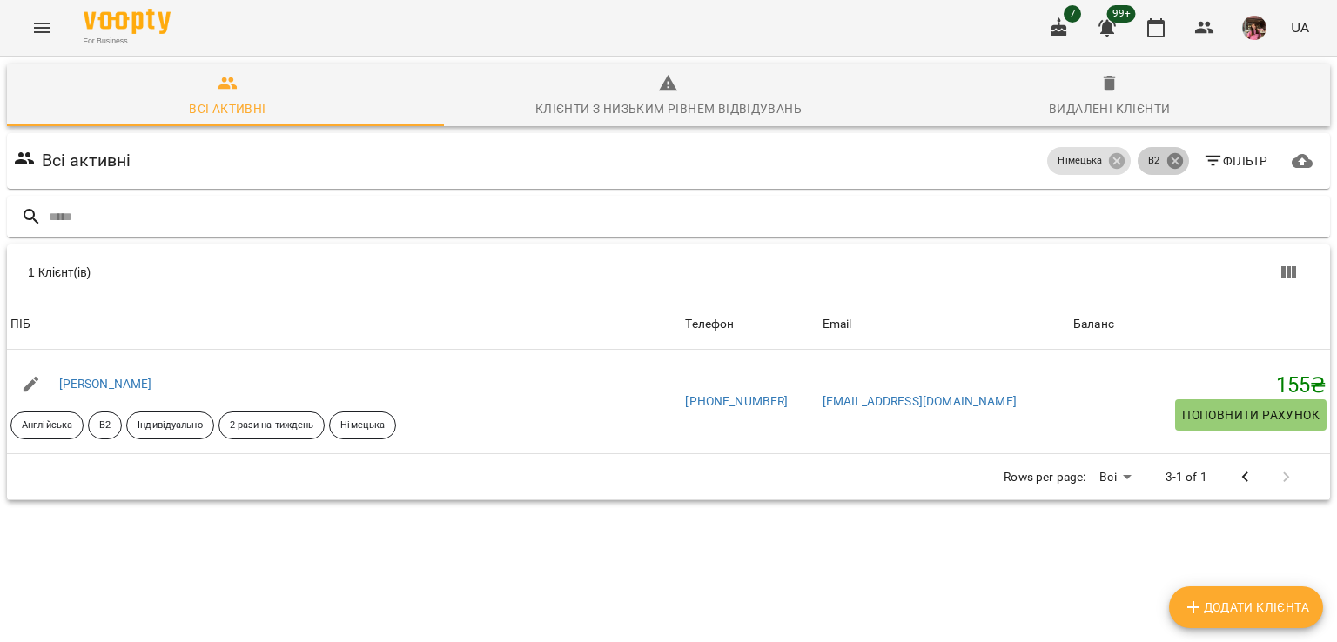
click at [1166, 159] on icon at bounding box center [1174, 161] width 16 height 16
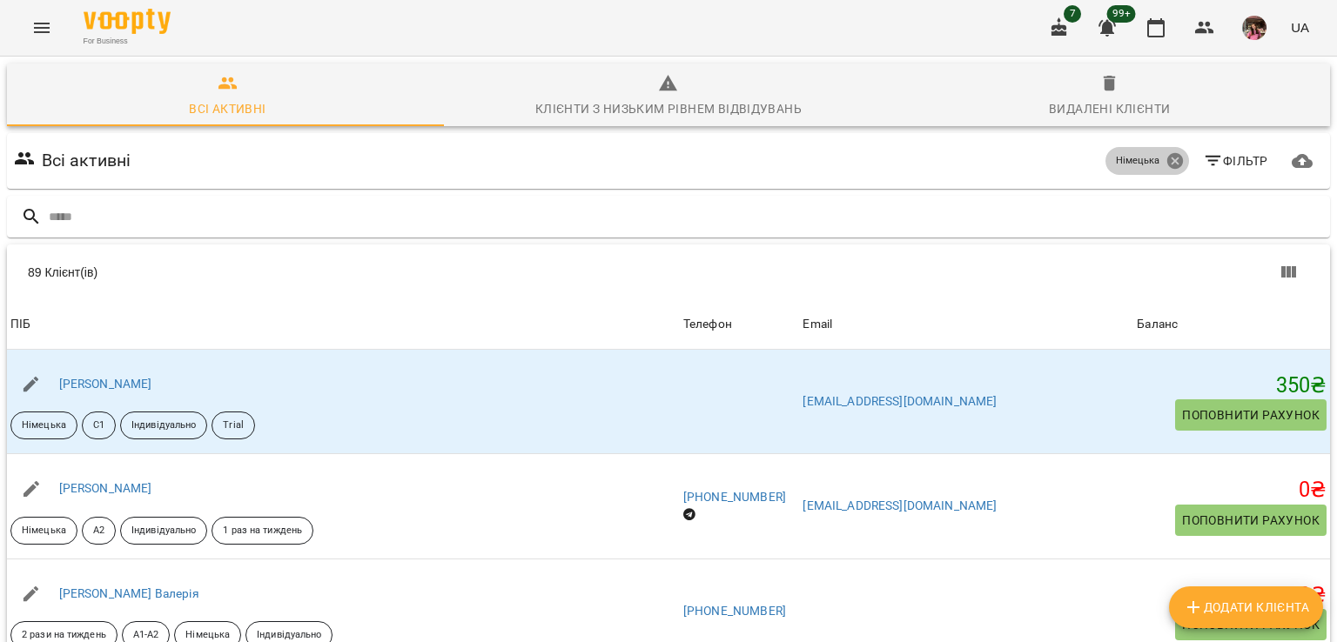
click at [1165, 165] on icon at bounding box center [1174, 160] width 19 height 19
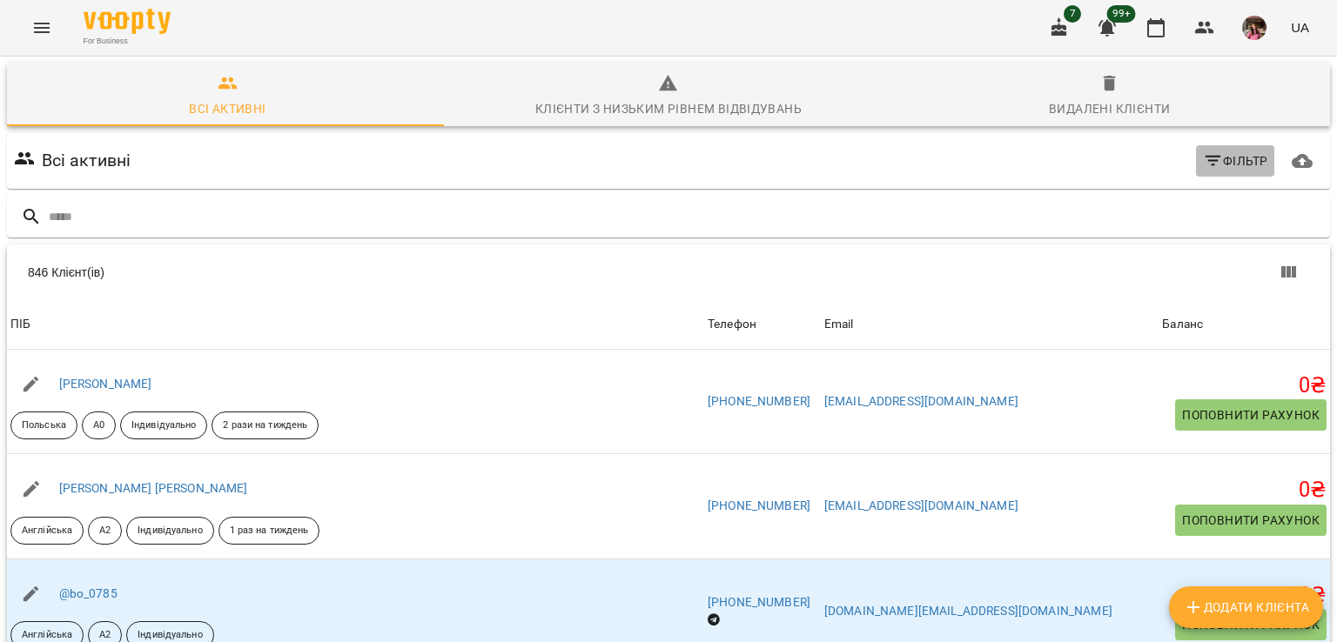
click at [1206, 164] on icon "button" at bounding box center [1213, 161] width 21 height 21
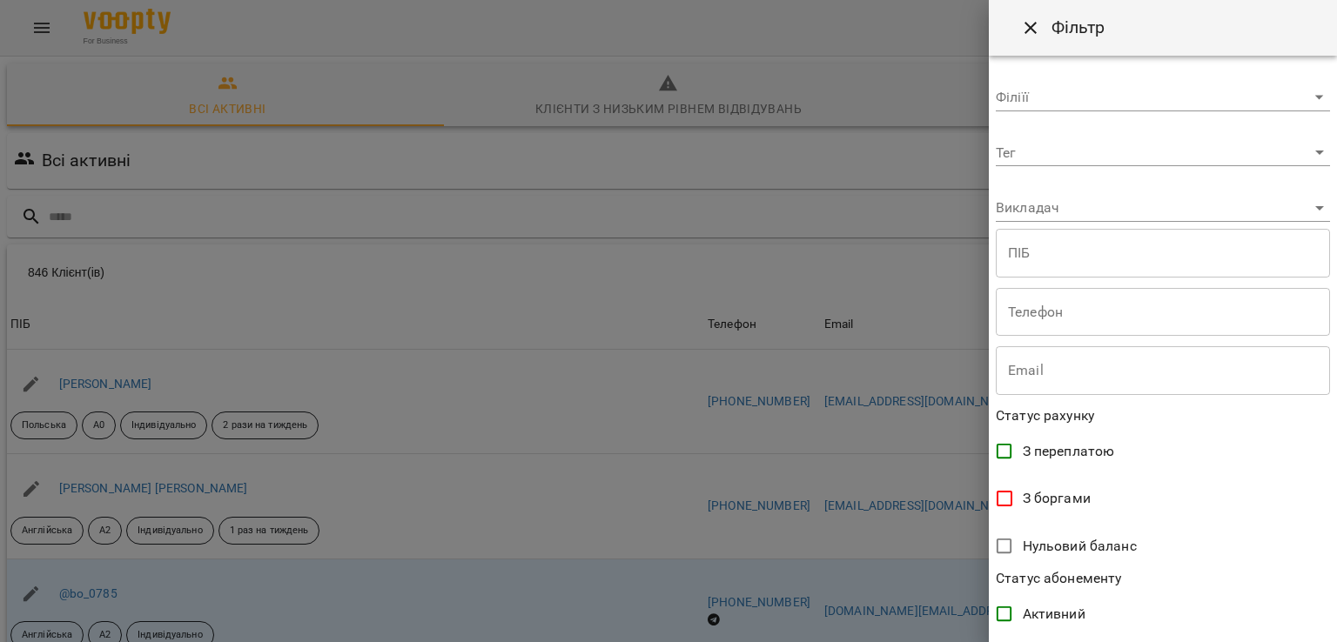
click at [1067, 134] on div "Тег ​" at bounding box center [1163, 146] width 334 height 42
click at [1024, 151] on body "For Business 7 99+ UA Всі активні Клієнти з низьким рівнем відвідувань Видалені…" at bounding box center [668, 455] width 1337 height 910
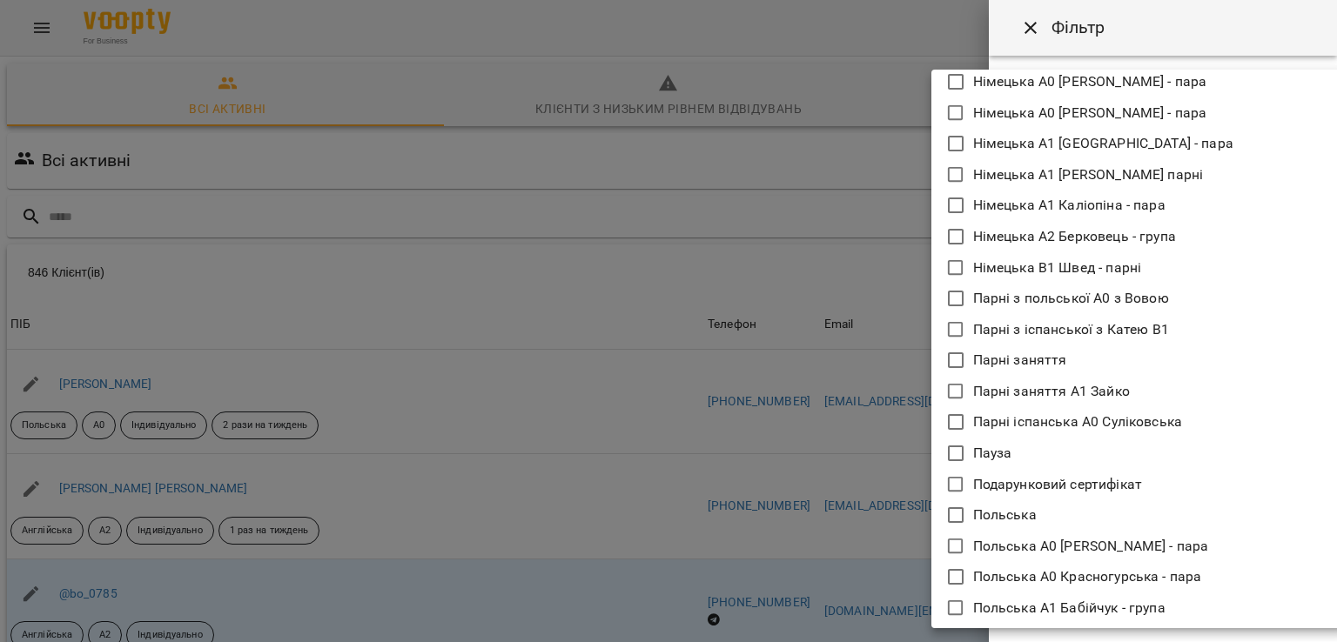
scroll to position [3084, 0]
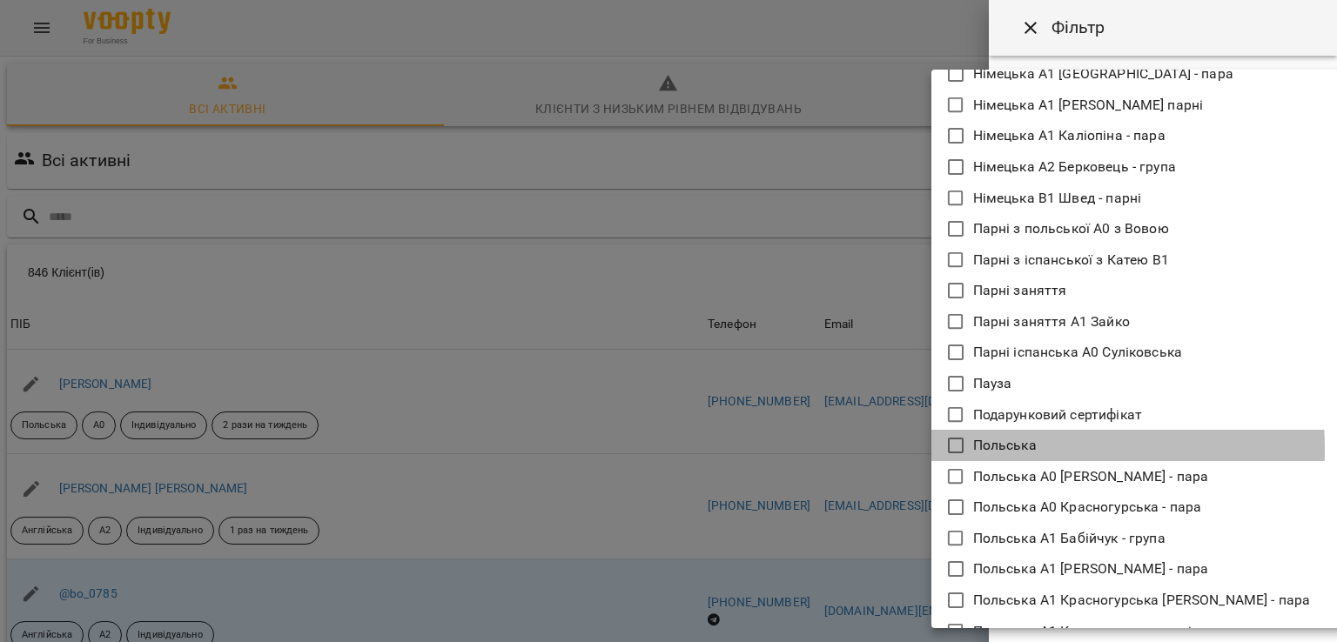
click at [956, 447] on icon at bounding box center [955, 445] width 21 height 21
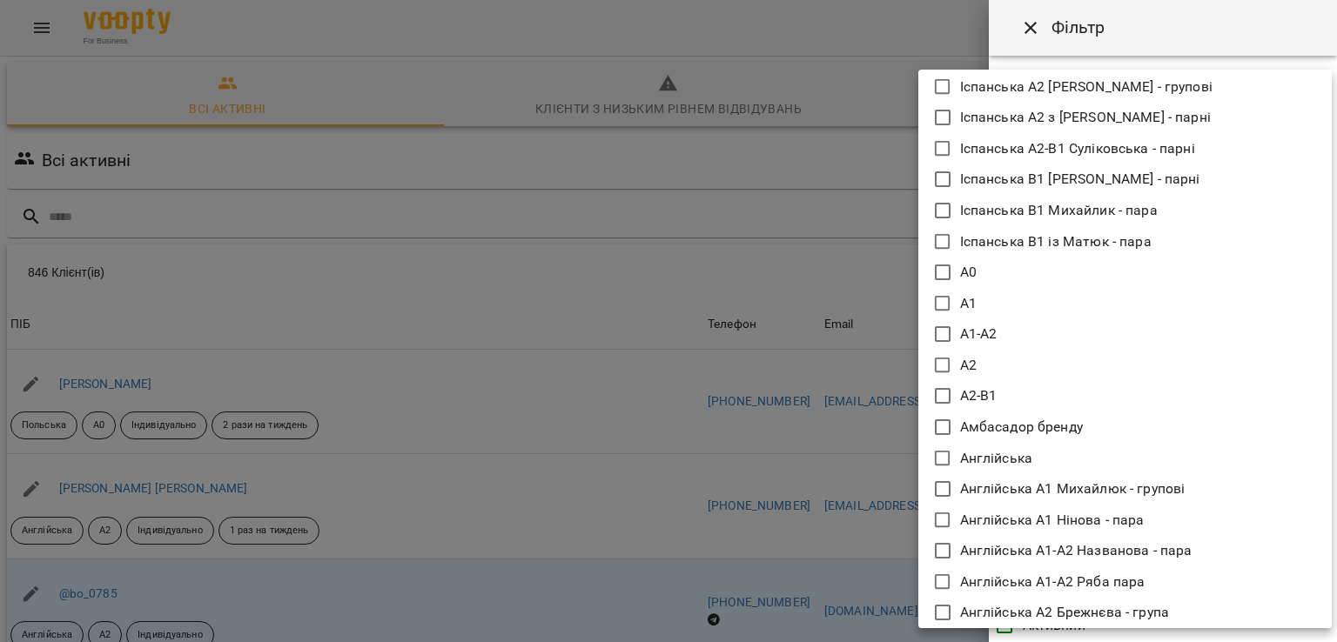
scroll to position [1058, 0]
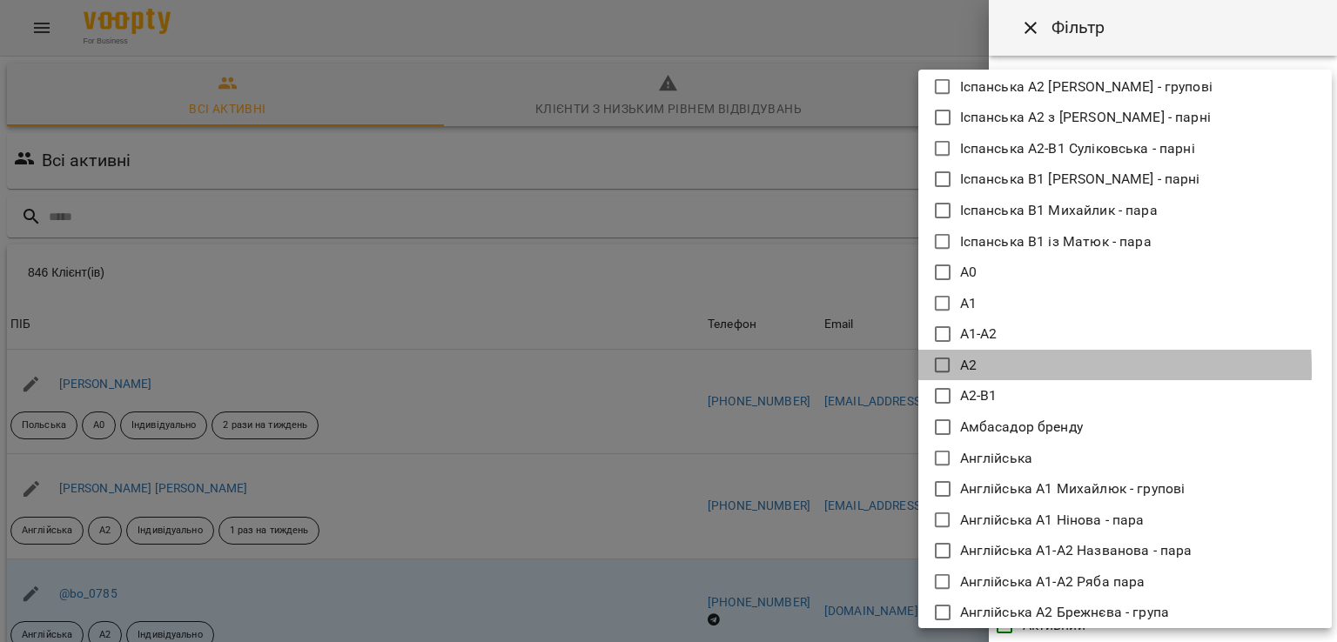
click at [940, 370] on icon at bounding box center [942, 365] width 21 height 21
type input "**********"
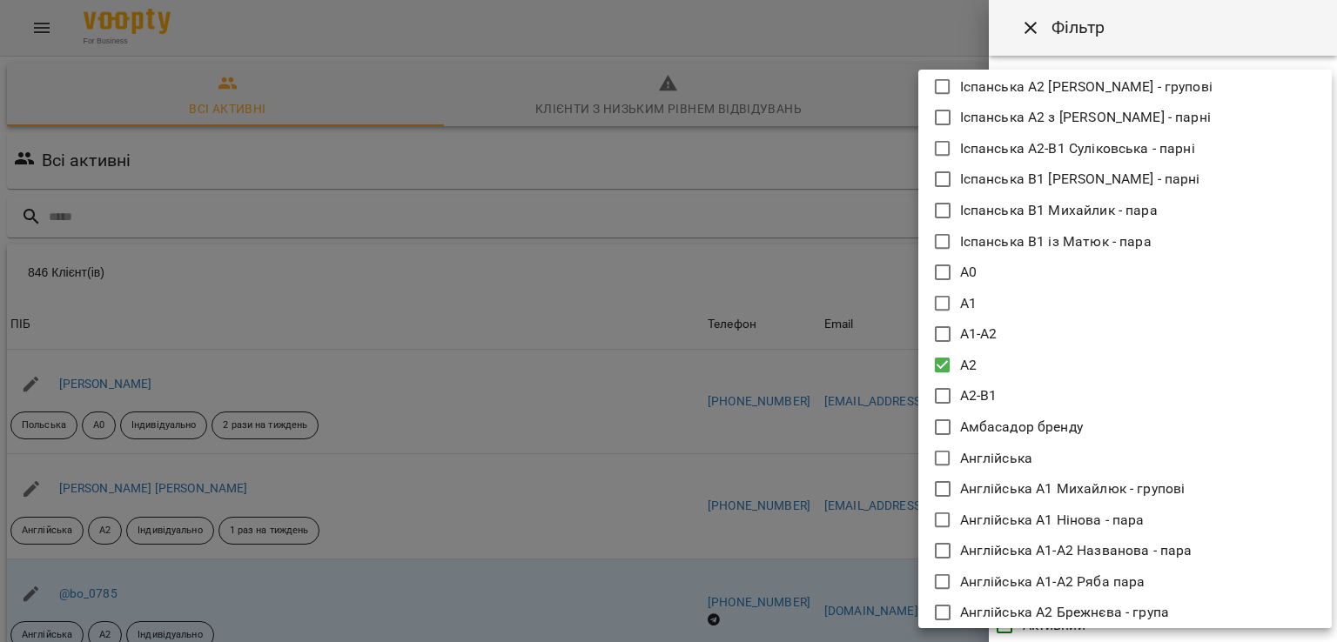
click at [863, 391] on div at bounding box center [668, 321] width 1337 height 642
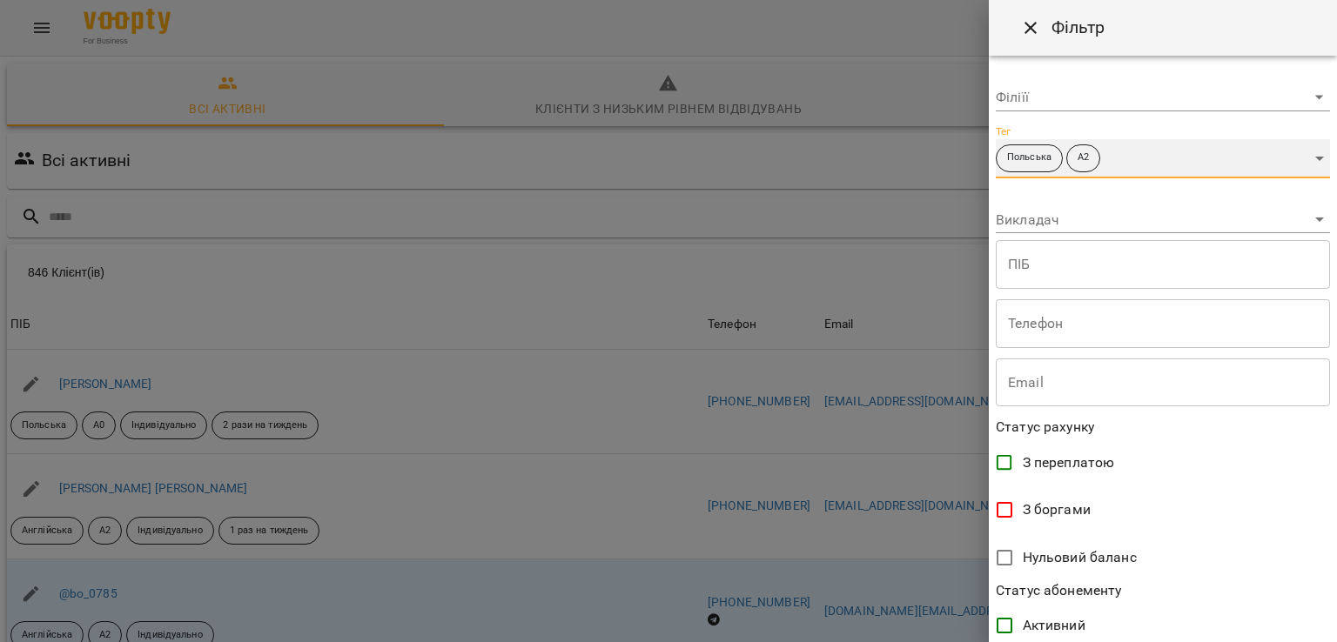
scroll to position [339, 0]
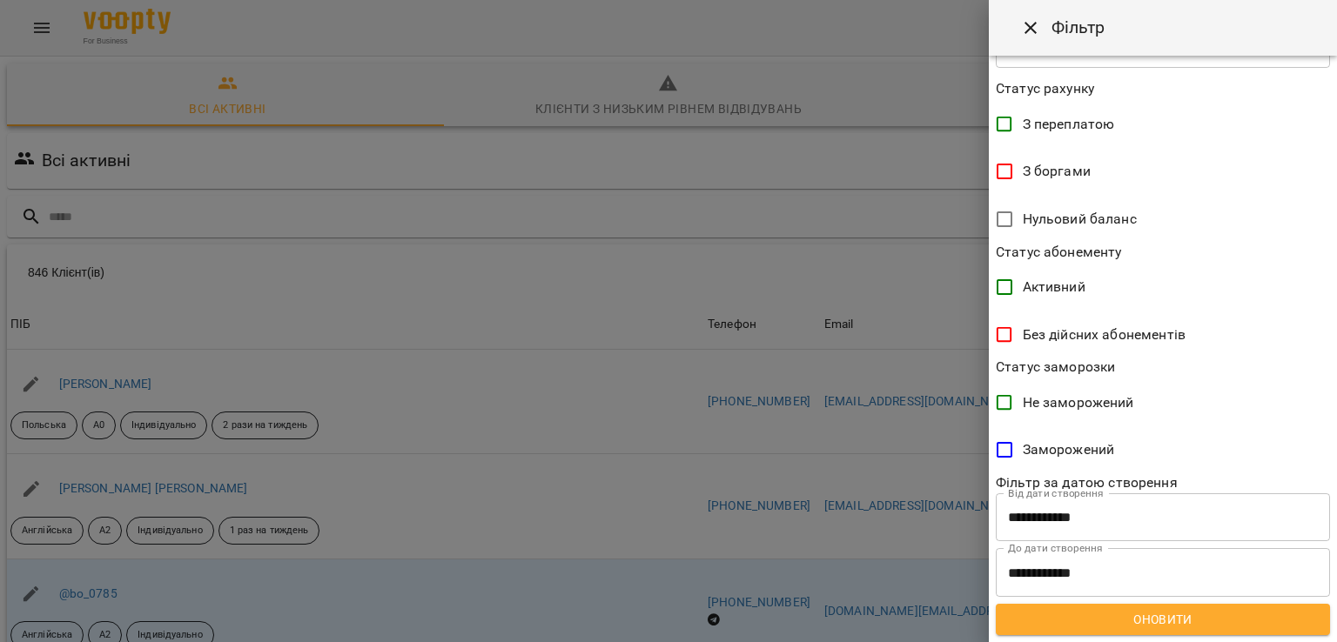
click at [1170, 619] on span "Оновити" at bounding box center [1163, 619] width 306 height 21
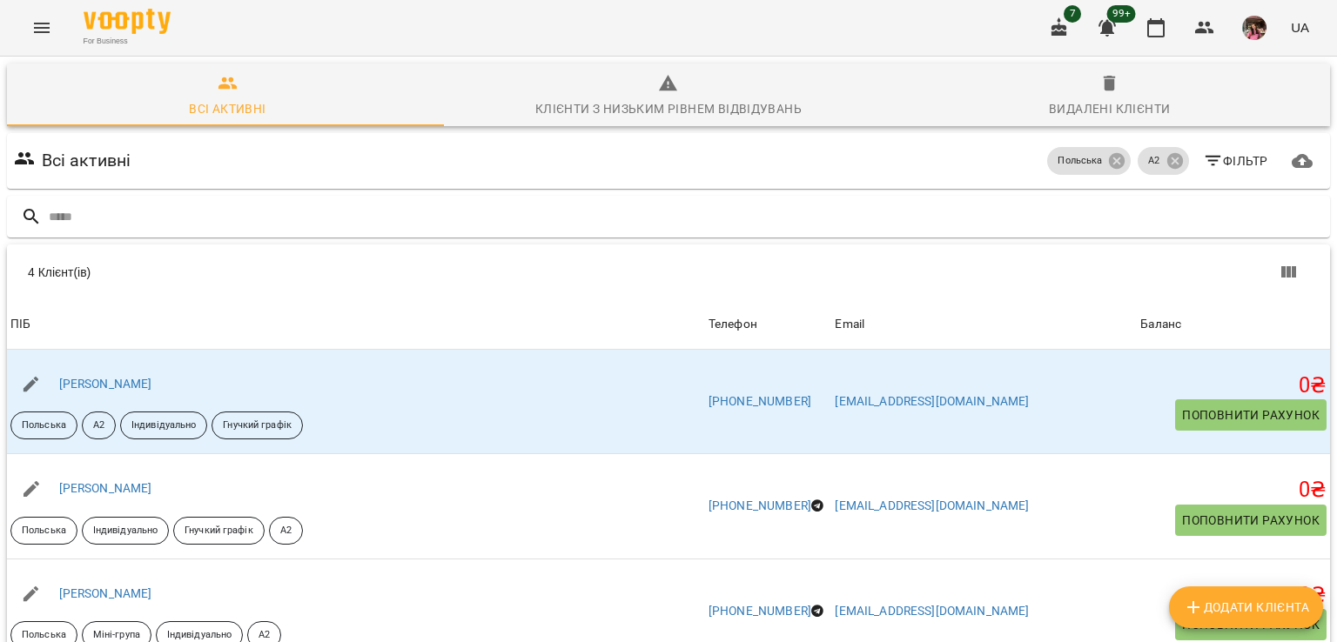
scroll to position [0, 0]
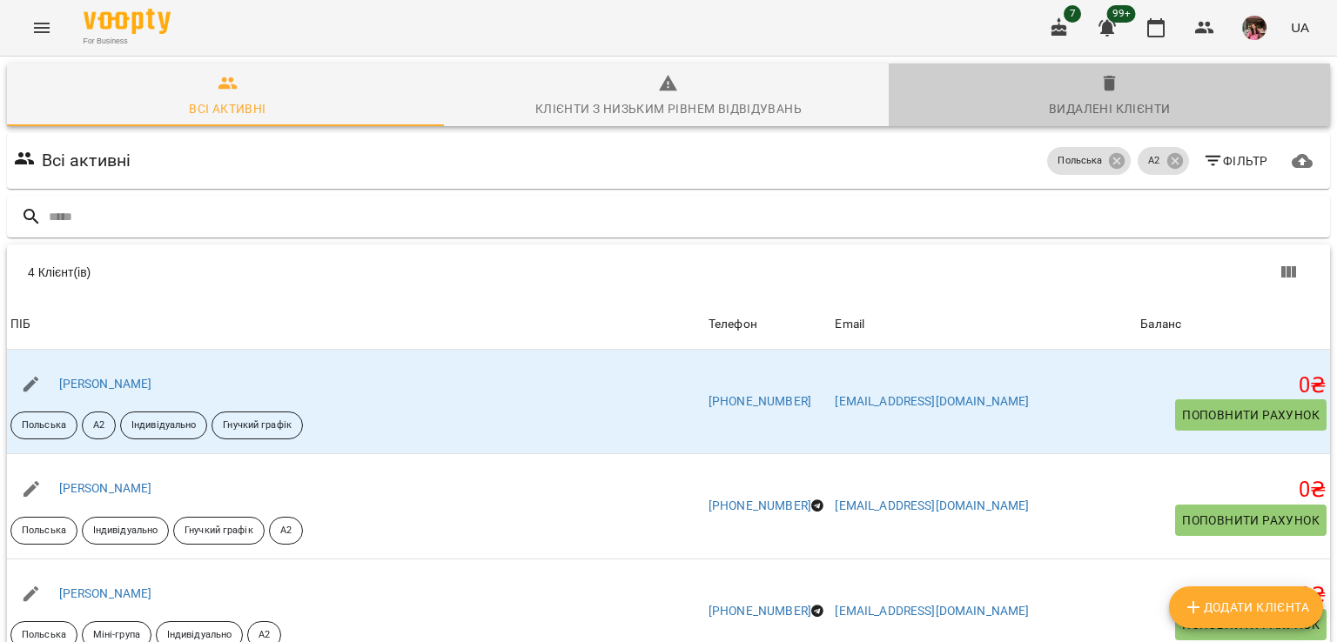
click at [1156, 78] on span "Видалені клієнти" at bounding box center [1109, 96] width 420 height 47
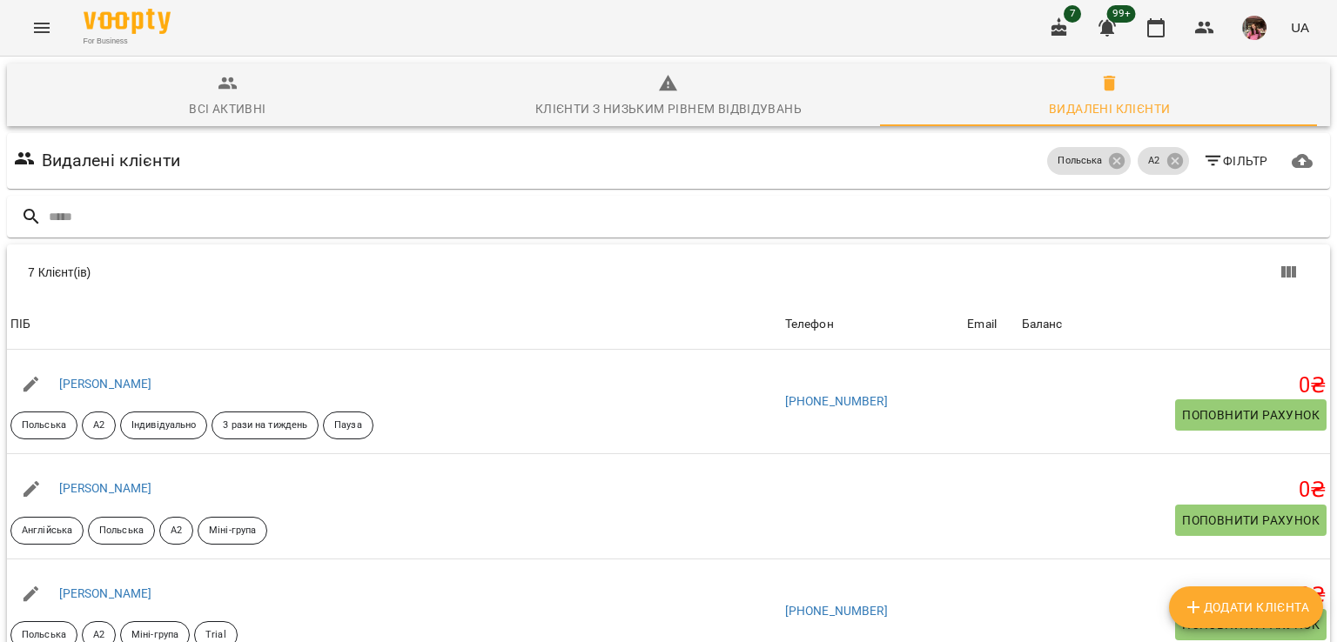
click at [231, 96] on span "Всі активні" at bounding box center [227, 96] width 420 height 47
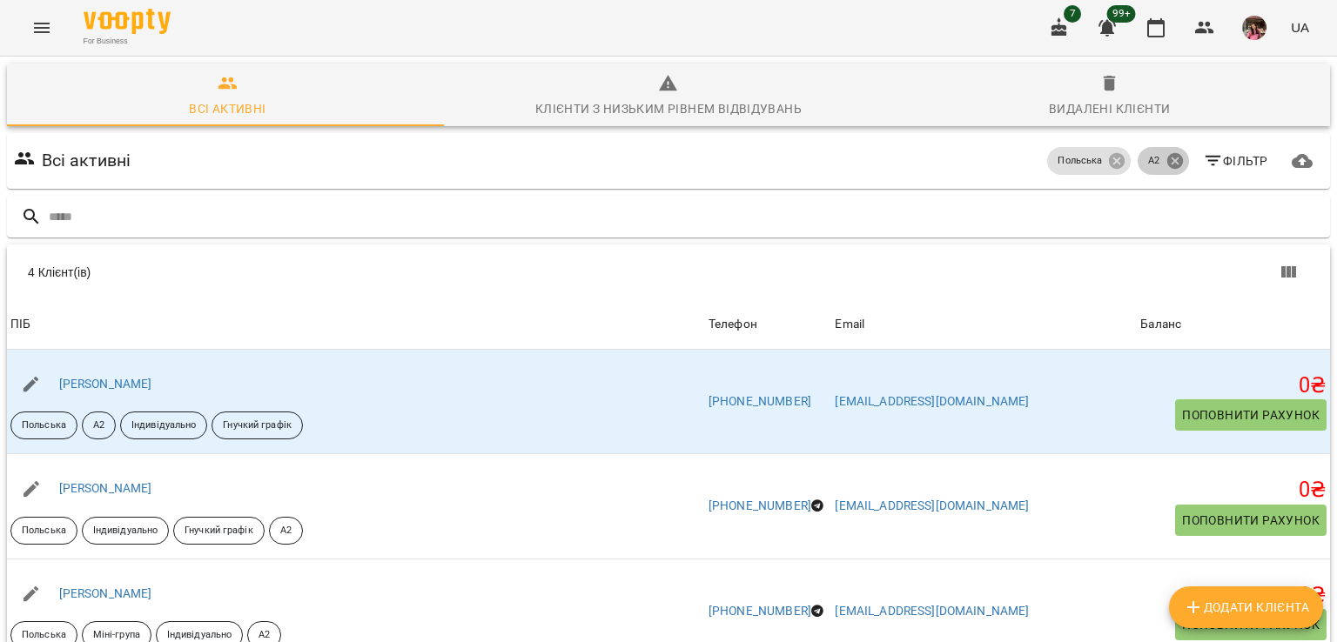
click at [1165, 161] on icon at bounding box center [1174, 160] width 19 height 19
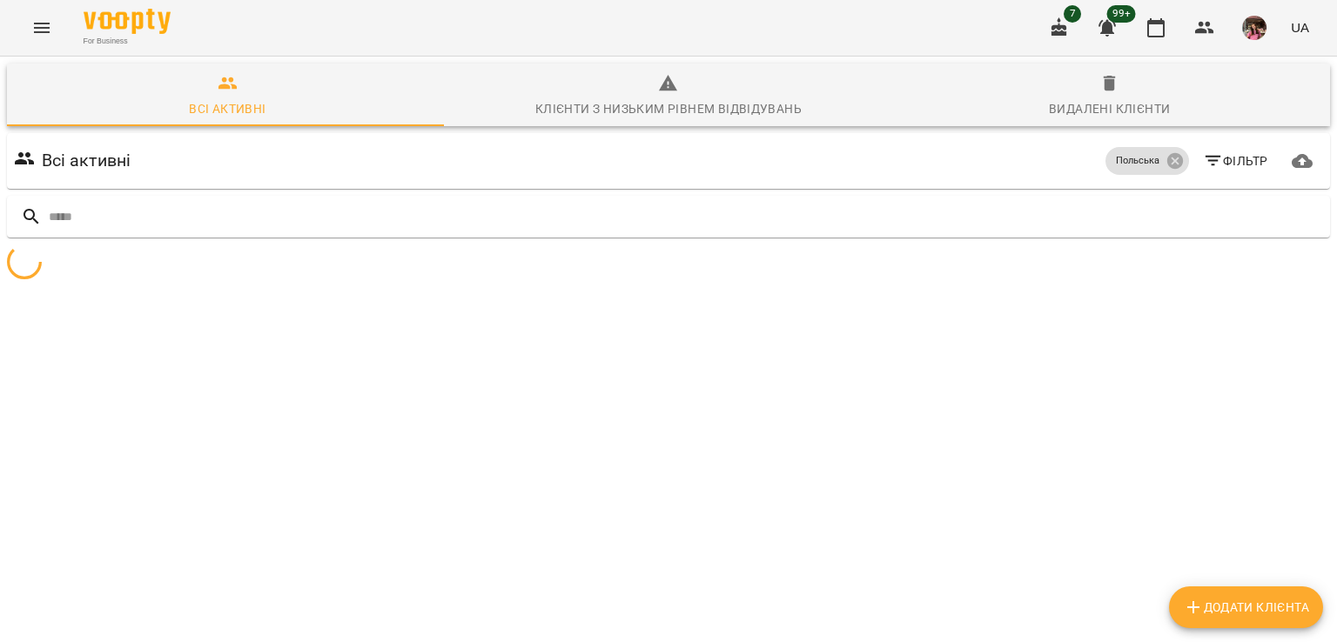
click at [1205, 165] on icon "button" at bounding box center [1213, 161] width 21 height 21
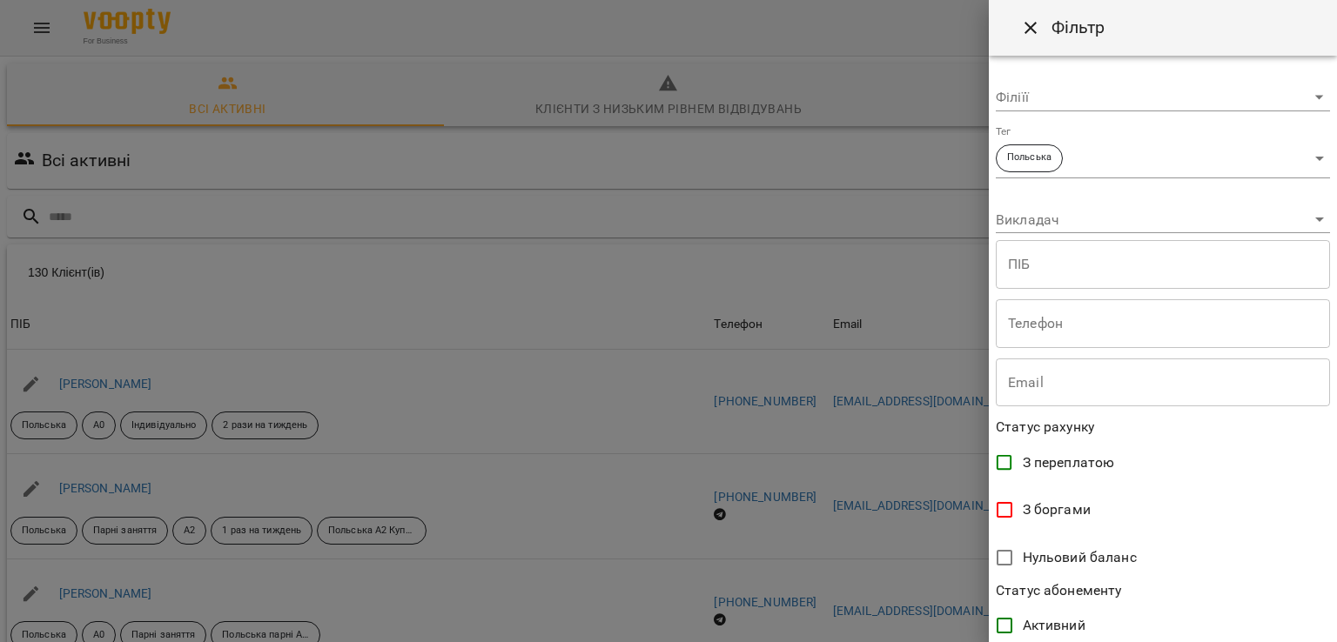
click at [1116, 170] on body "For Business 7 99+ UA Всі активні Клієнти з низьким рівнем відвідувань Видалені…" at bounding box center [668, 455] width 1337 height 910
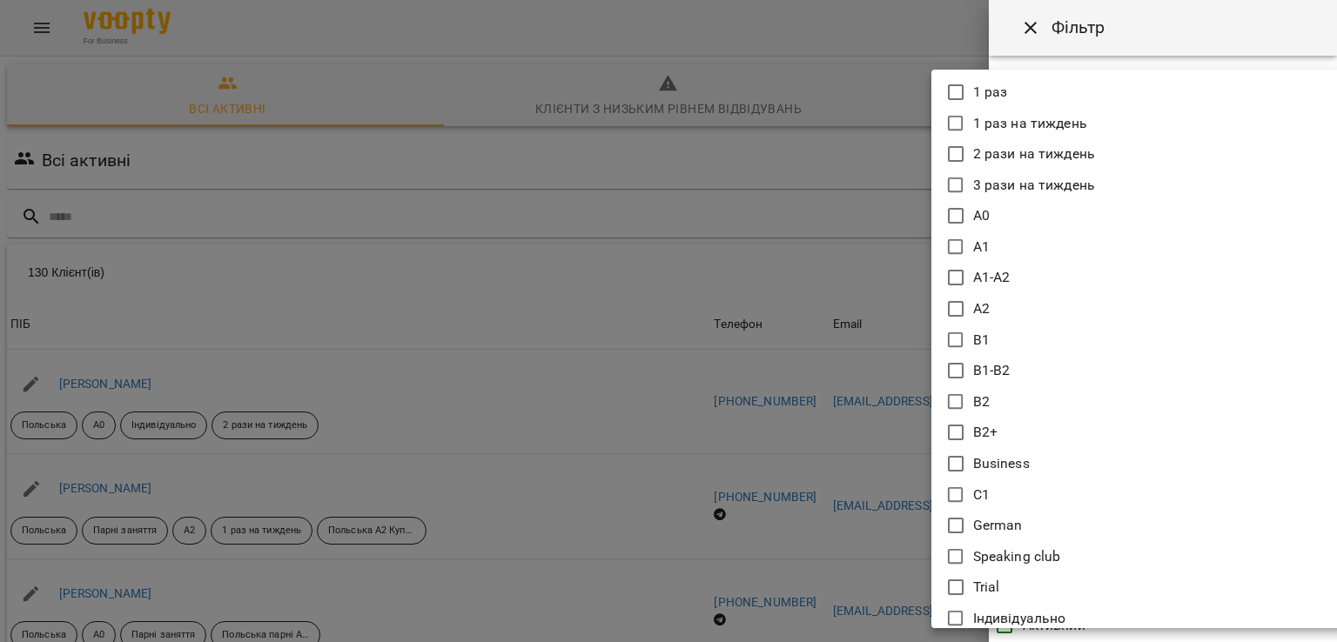
scroll to position [24, 0]
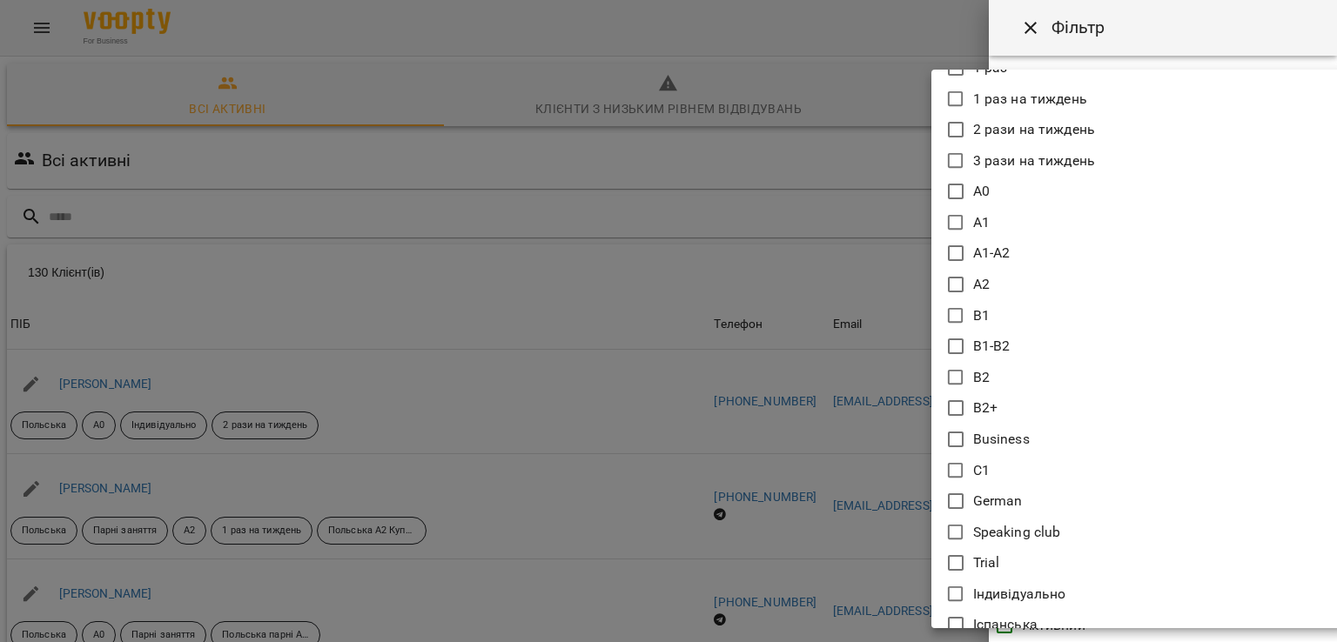
click at [948, 314] on icon at bounding box center [956, 316] width 16 height 16
type input "**********"
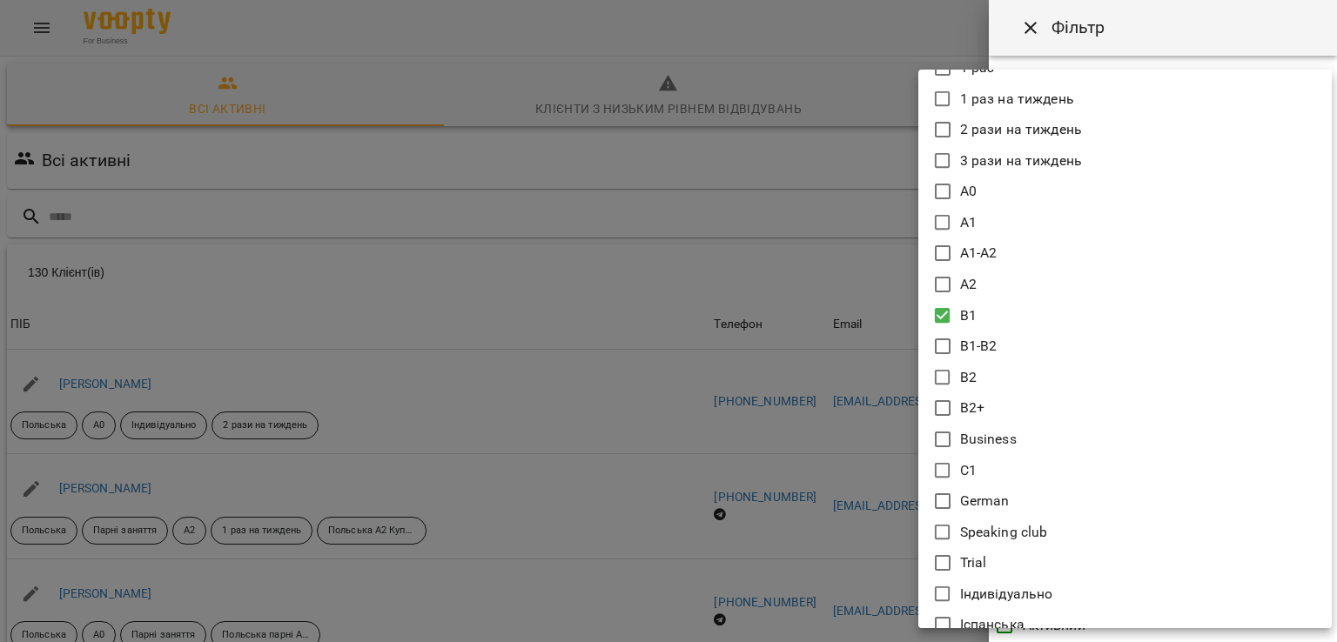
click at [787, 406] on div at bounding box center [668, 321] width 1337 height 642
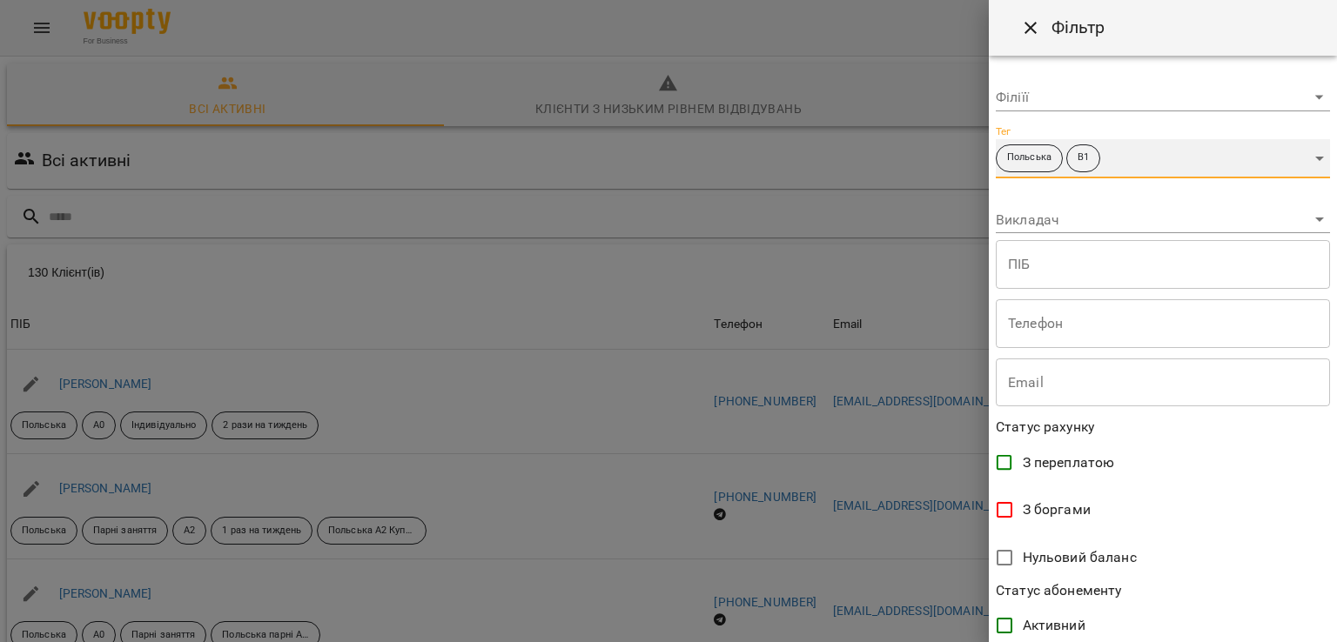
scroll to position [339, 0]
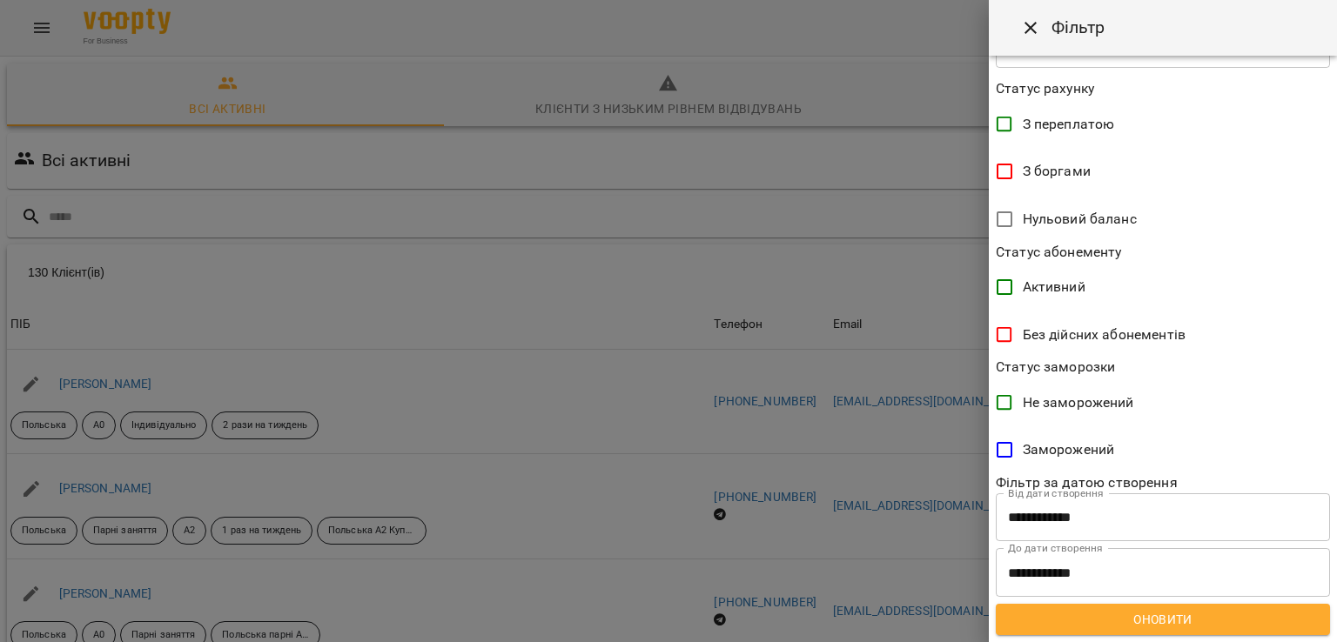
click at [1121, 616] on span "Оновити" at bounding box center [1163, 619] width 306 height 21
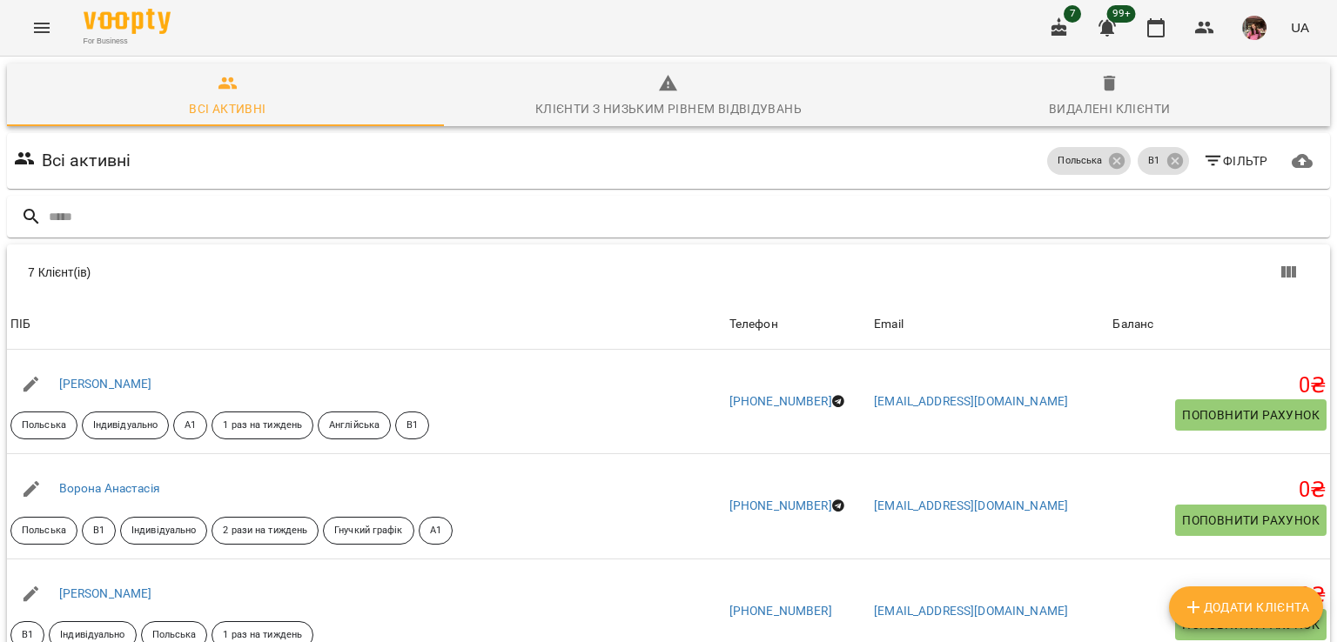
scroll to position [0, 0]
click at [1165, 159] on icon at bounding box center [1174, 160] width 19 height 19
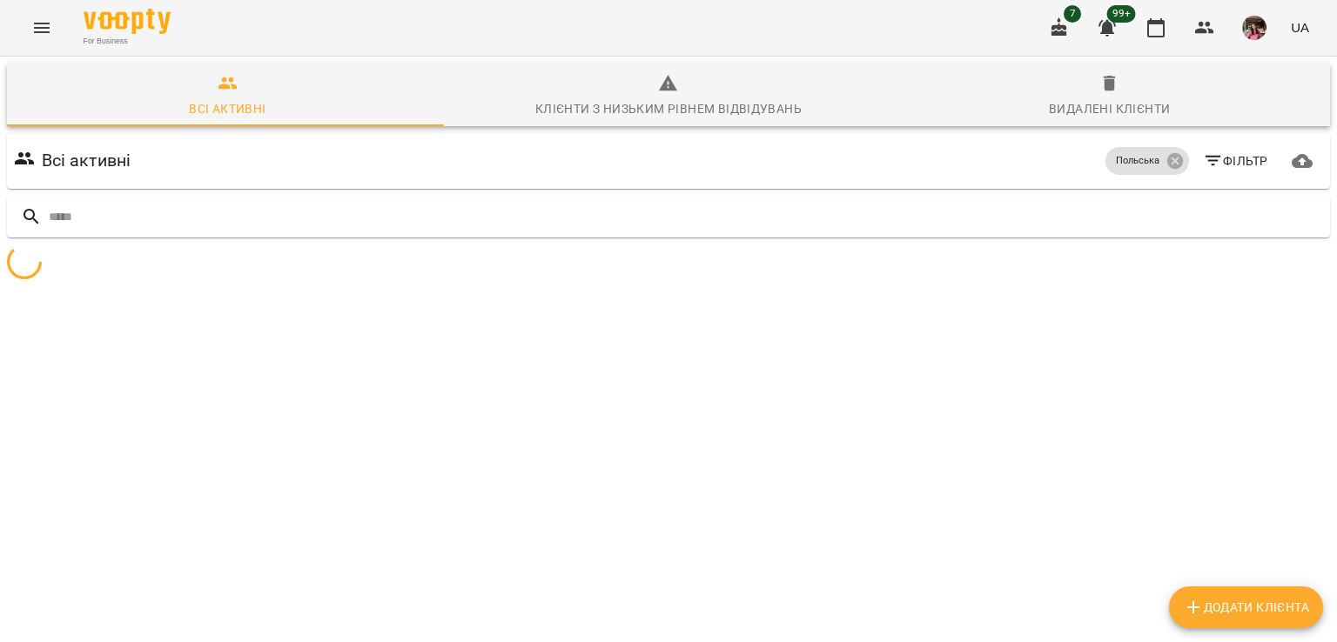
click at [1219, 163] on span "Фільтр" at bounding box center [1235, 161] width 65 height 21
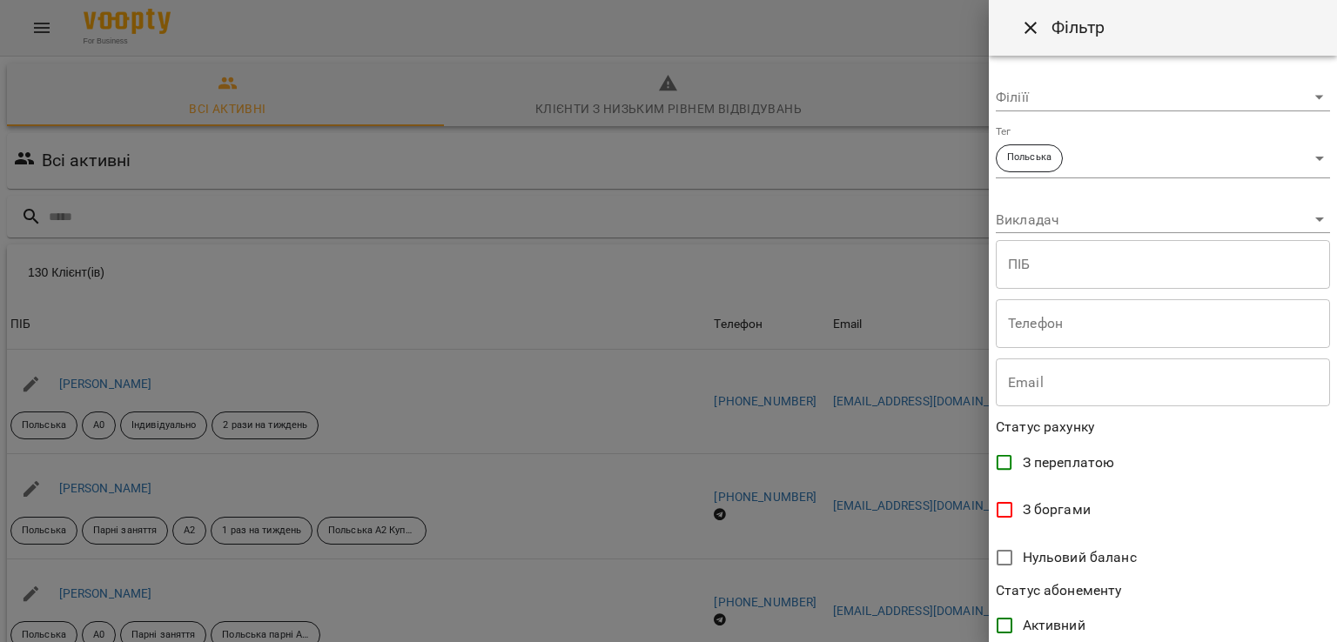
scroll to position [31, 0]
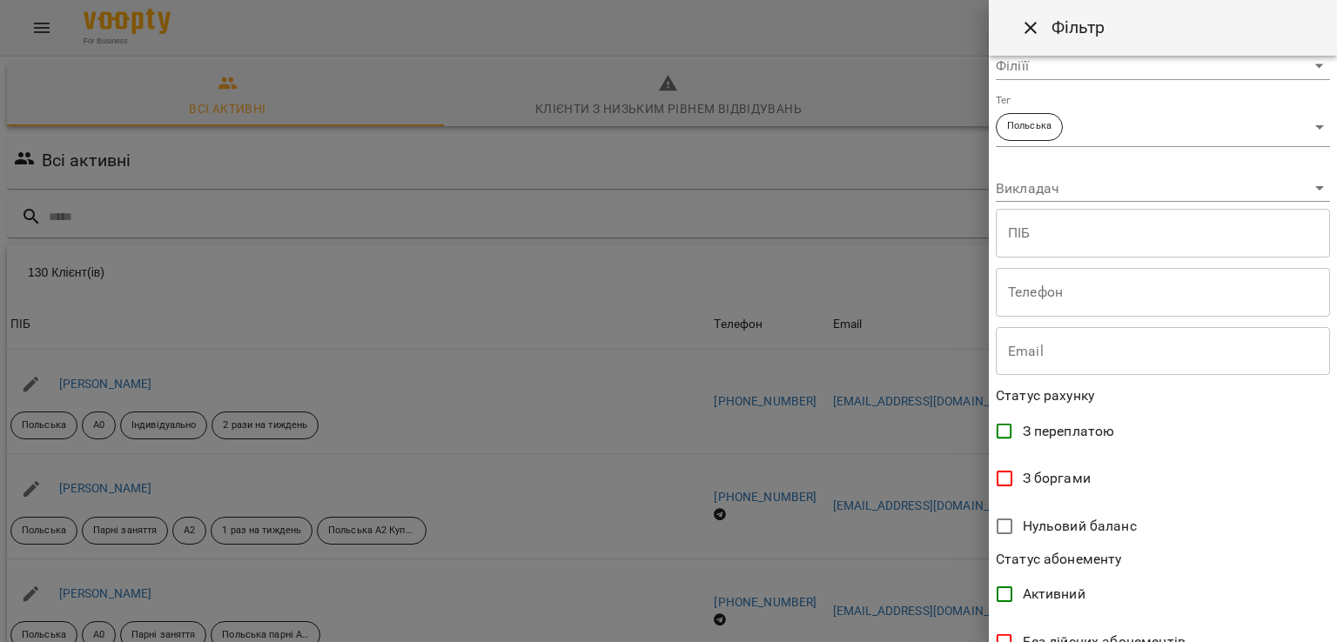
click at [1114, 124] on body "For Business 7 99+ UA Всі активні Клієнти з низьким рівнем відвідувань Видалені…" at bounding box center [668, 455] width 1337 height 910
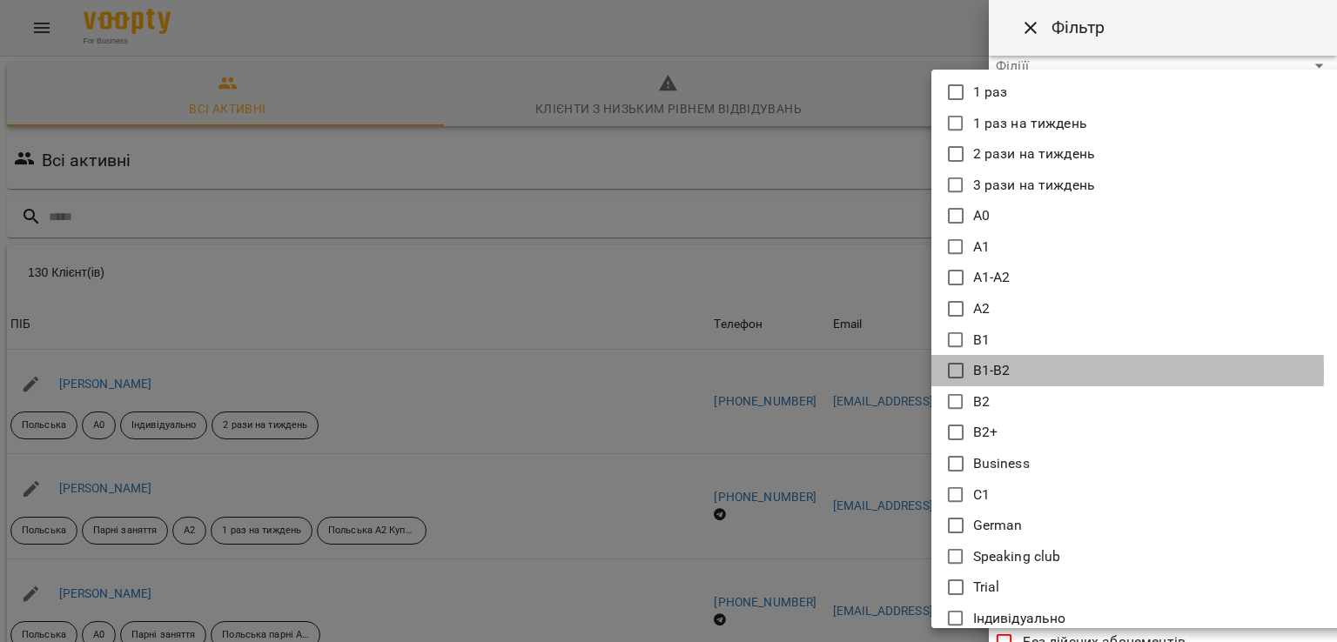
click at [959, 371] on icon at bounding box center [955, 370] width 21 height 21
type input "**********"
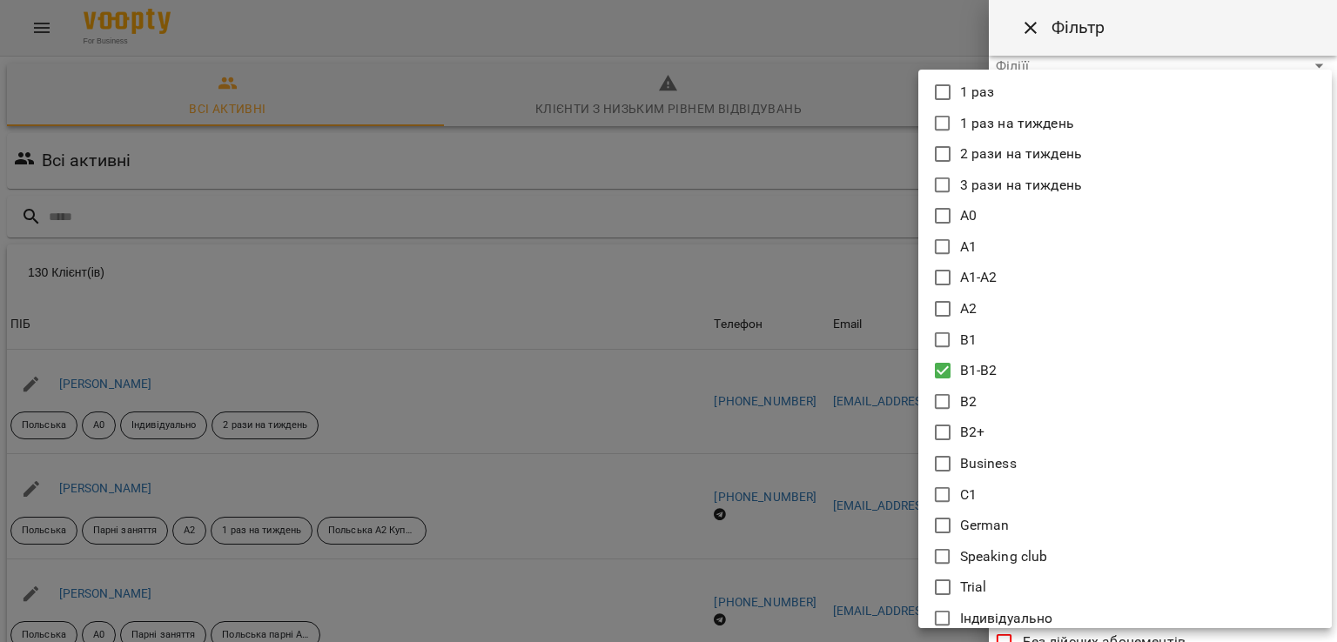
click at [828, 433] on div at bounding box center [668, 321] width 1337 height 642
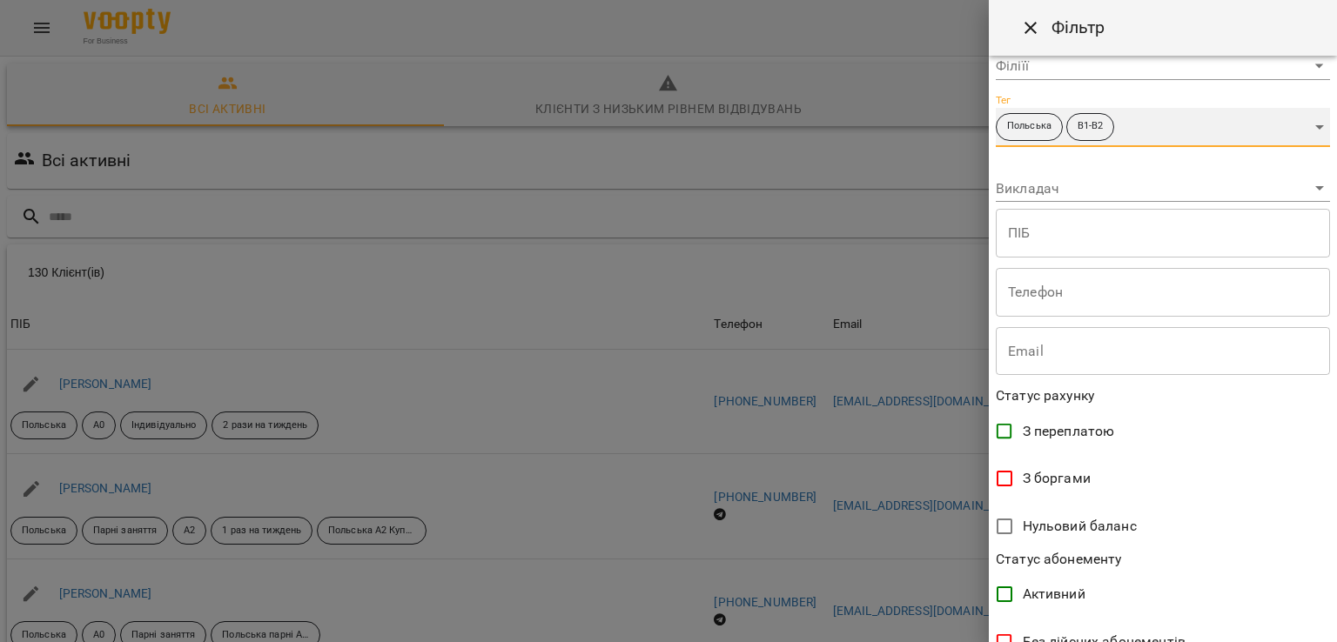
scroll to position [339, 0]
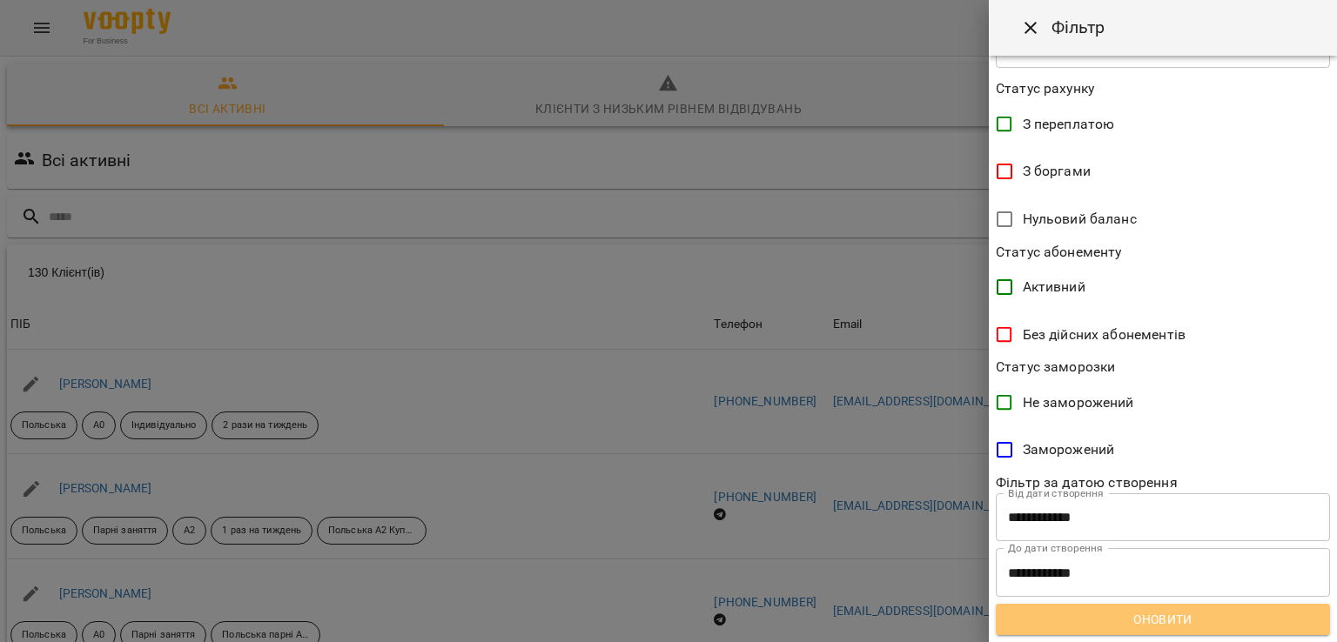
click at [1205, 628] on span "Оновити" at bounding box center [1163, 619] width 306 height 21
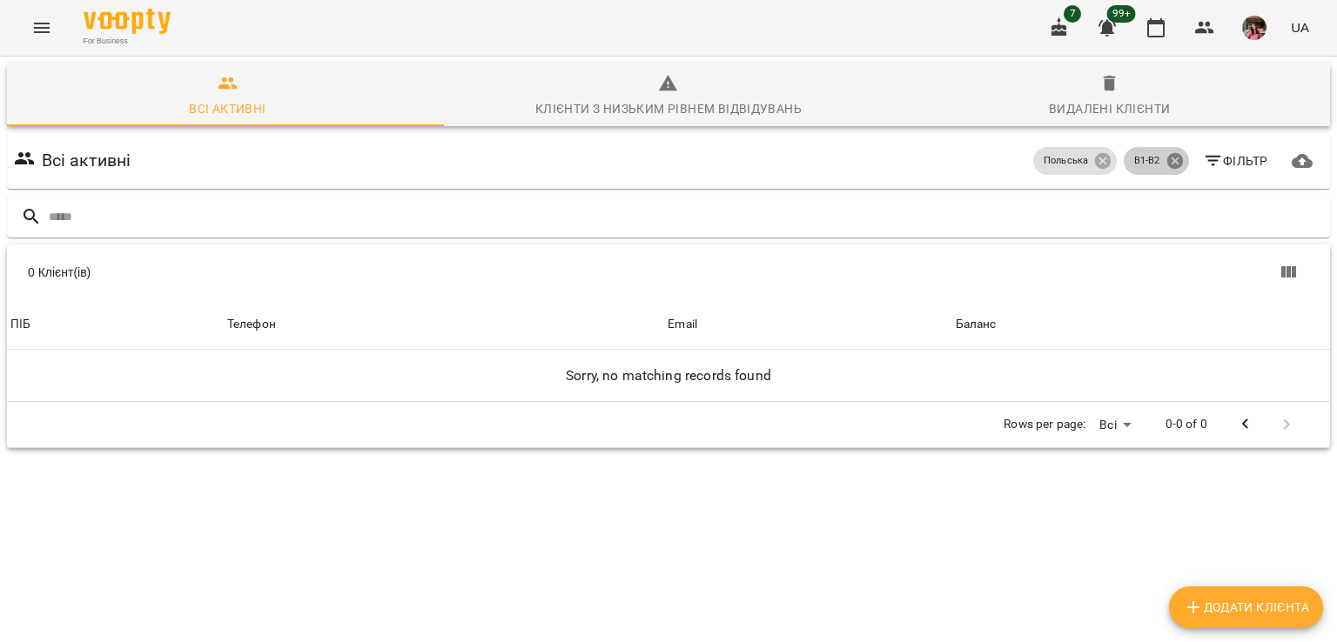
click at [1166, 165] on icon at bounding box center [1174, 161] width 16 height 16
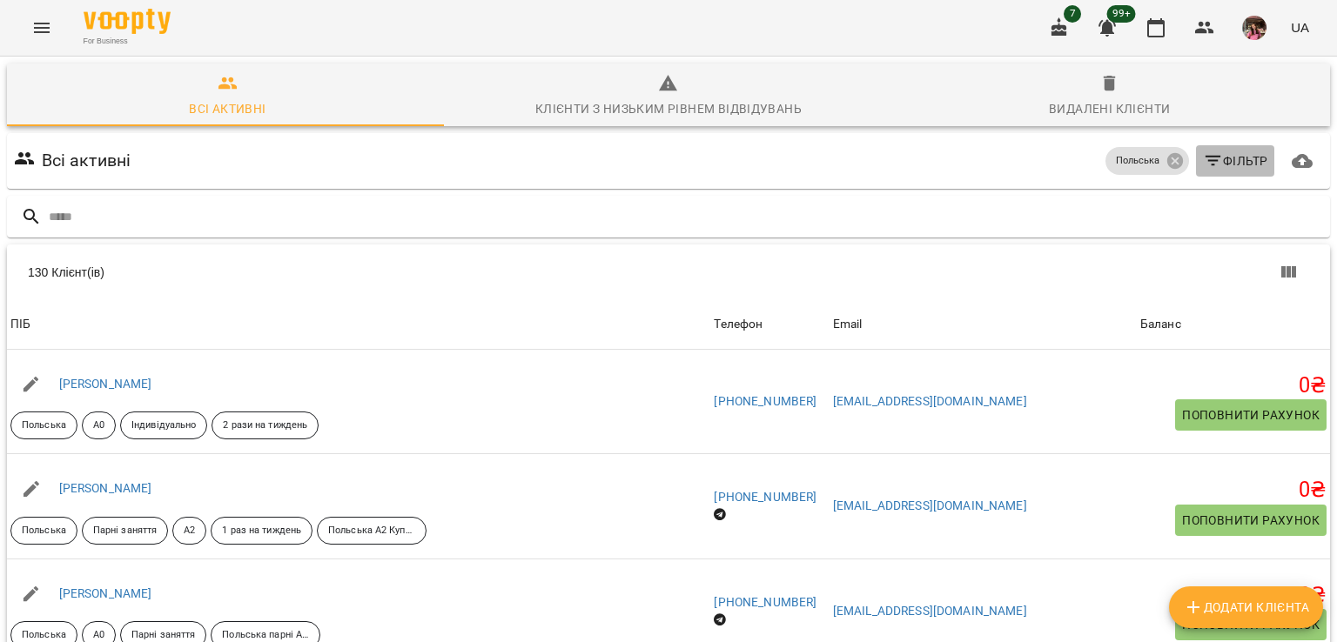
click at [1205, 160] on icon "button" at bounding box center [1213, 161] width 16 height 10
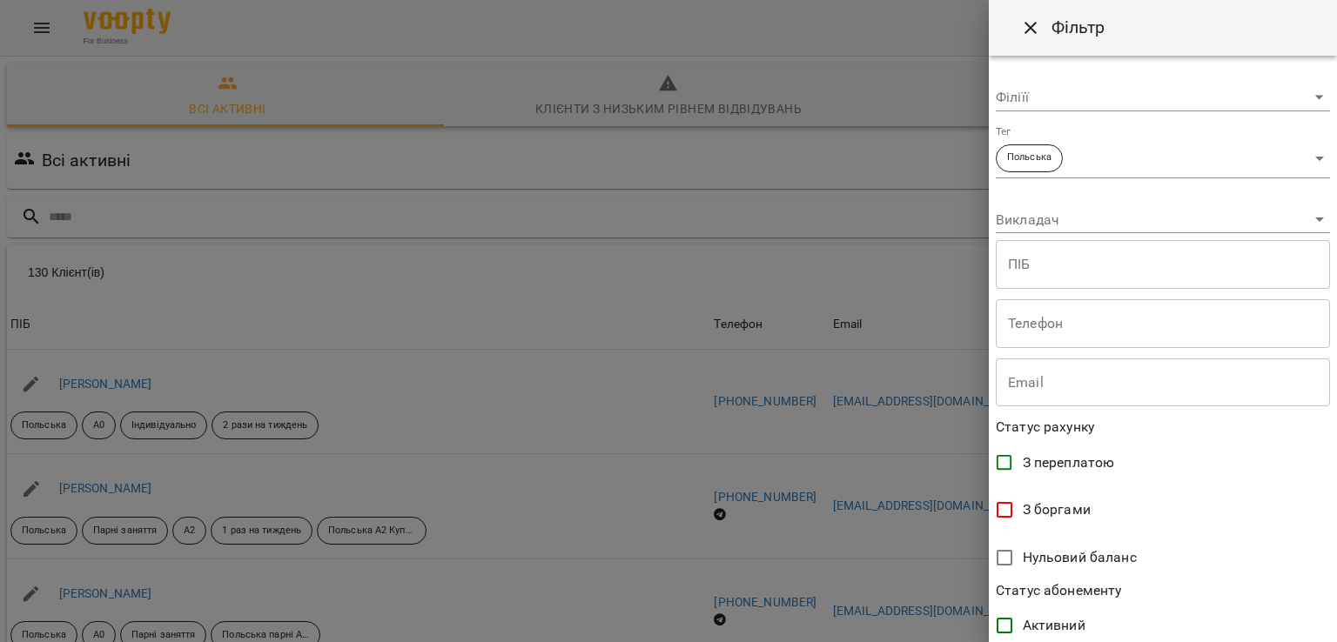
click at [1107, 169] on body "For Business 7 99+ UA Всі активні Клієнти з низьким рівнем відвідувань Видалені…" at bounding box center [668, 455] width 1337 height 910
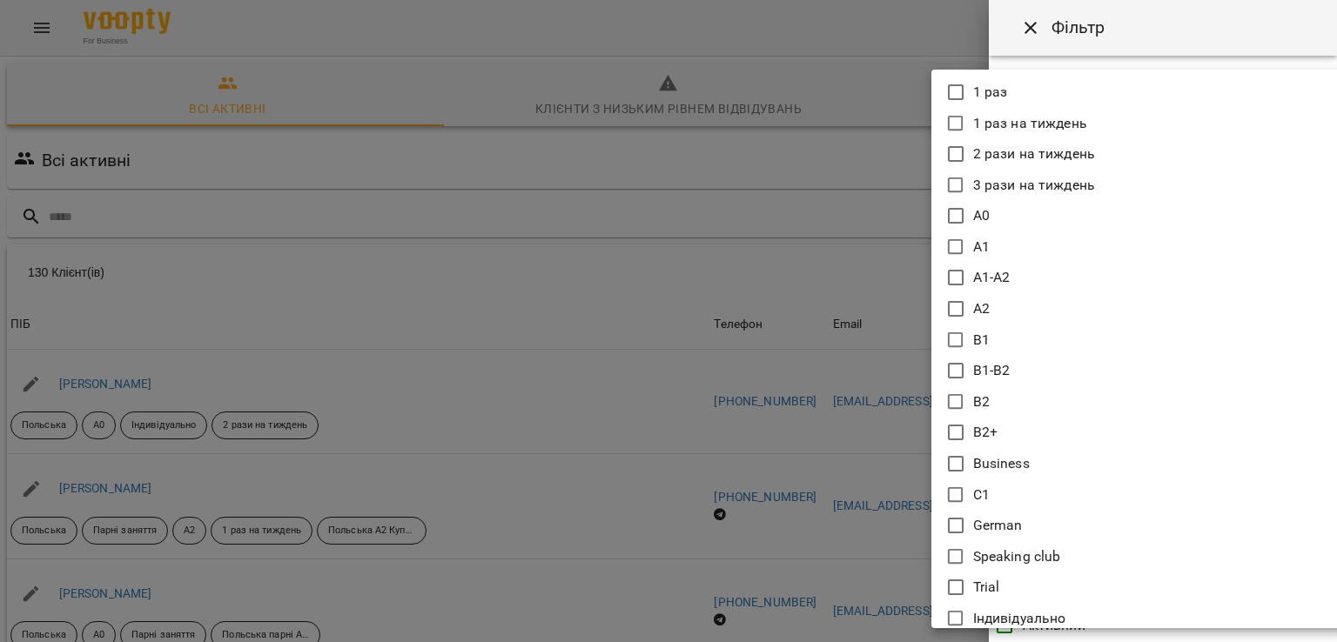
scroll to position [31, 0]
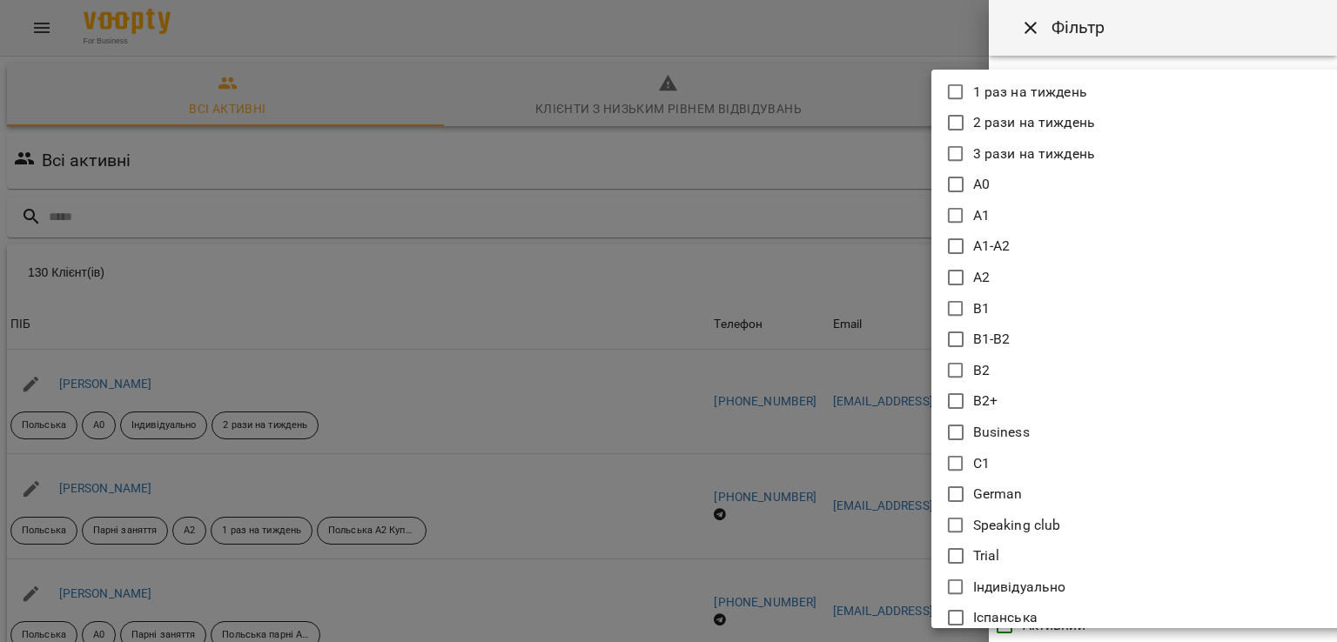
click at [958, 367] on icon at bounding box center [955, 370] width 21 height 21
type input "**********"
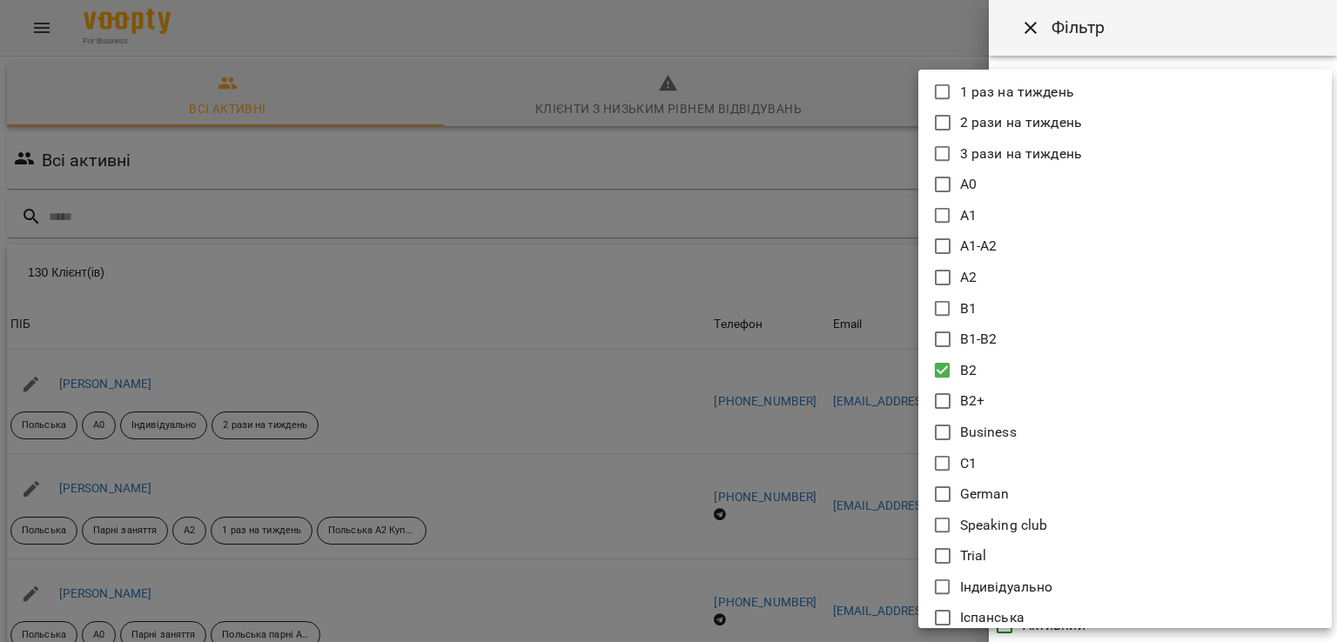
click at [870, 412] on div at bounding box center [668, 321] width 1337 height 642
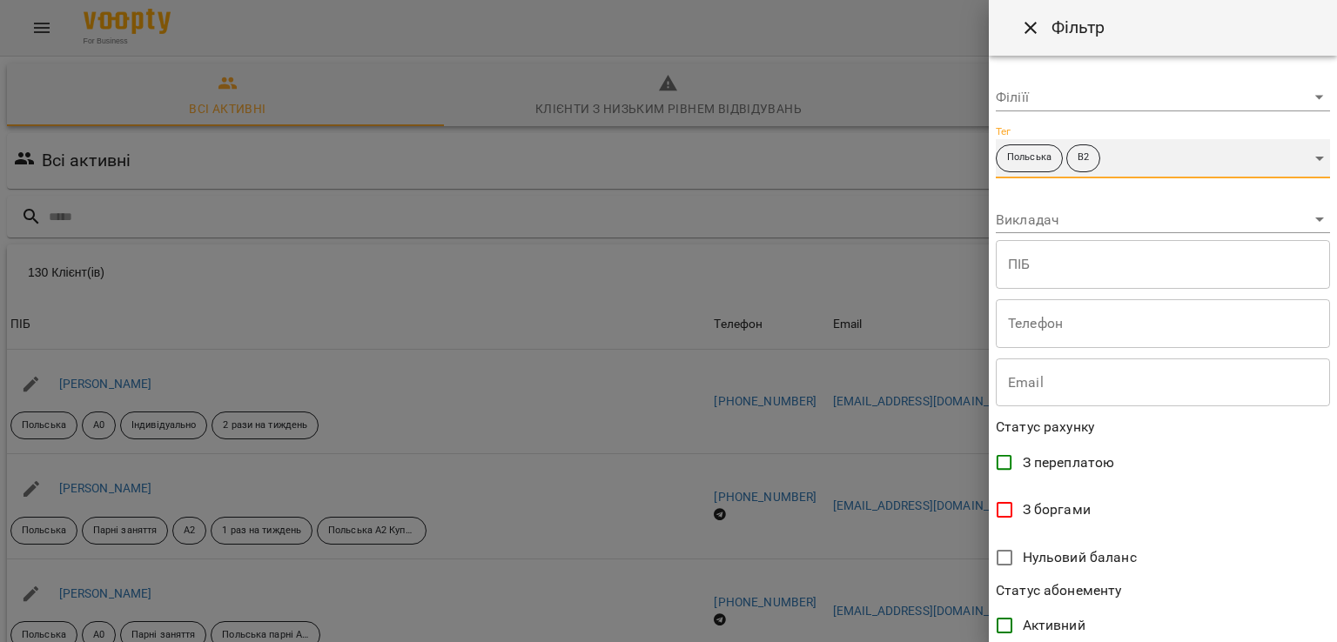
scroll to position [339, 0]
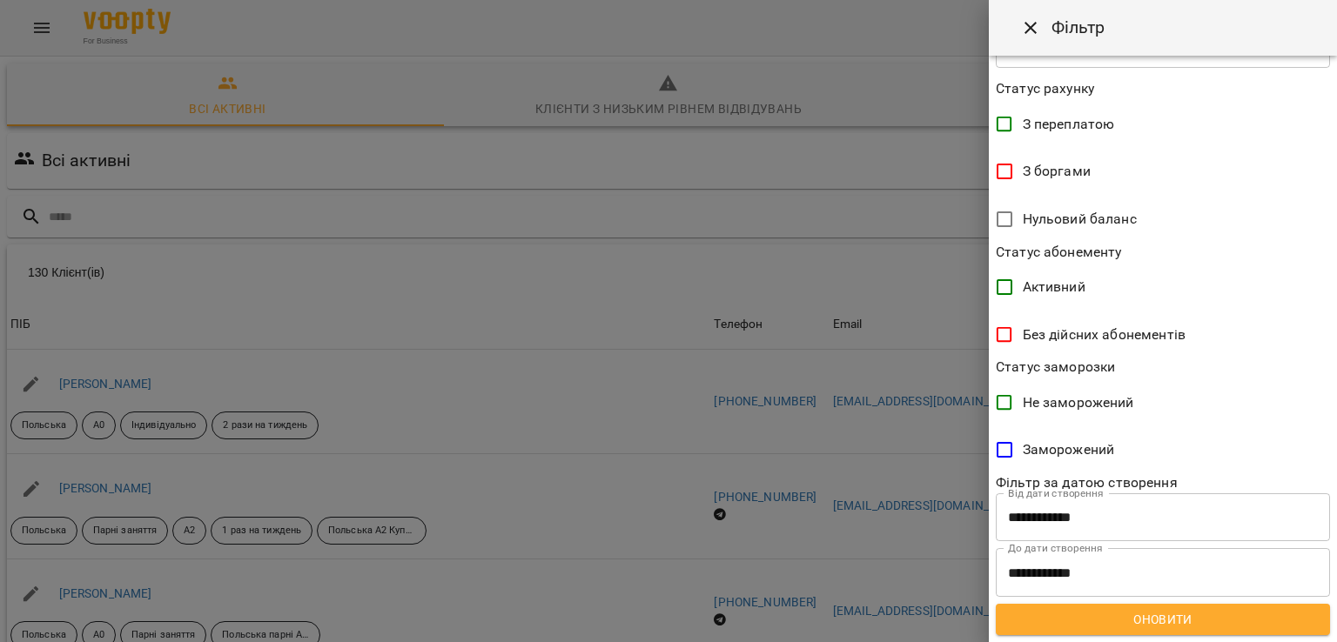
click at [1228, 618] on span "Оновити" at bounding box center [1163, 619] width 306 height 21
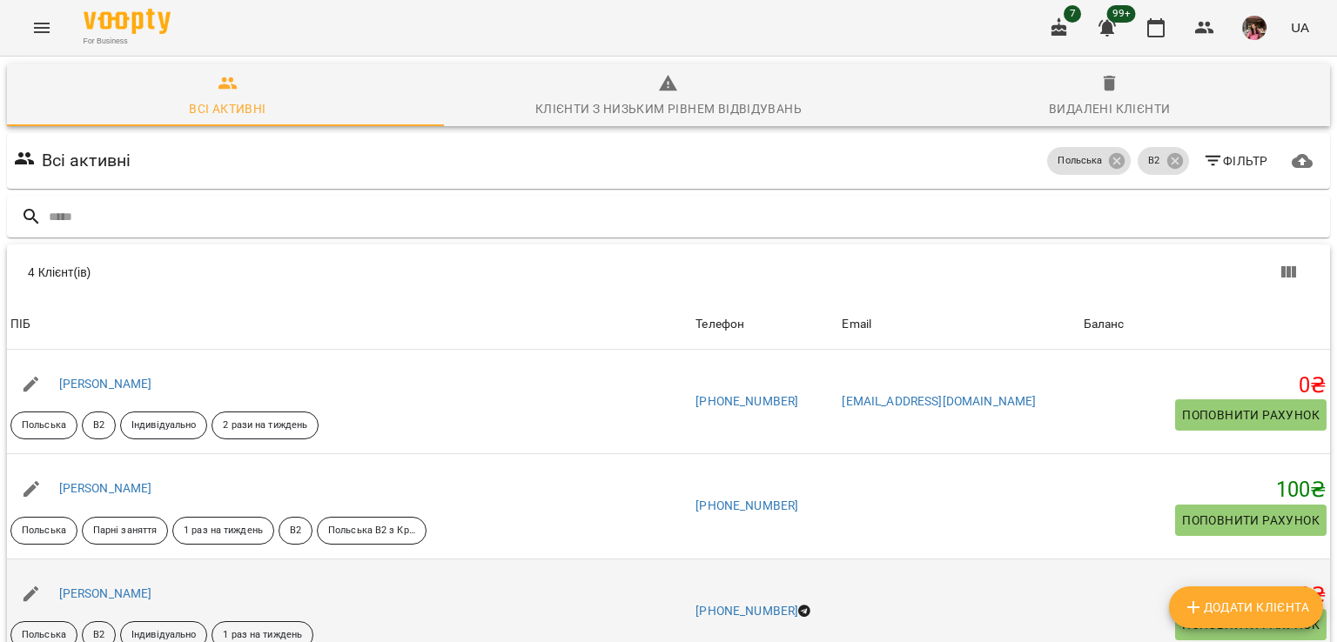
scroll to position [0, 0]
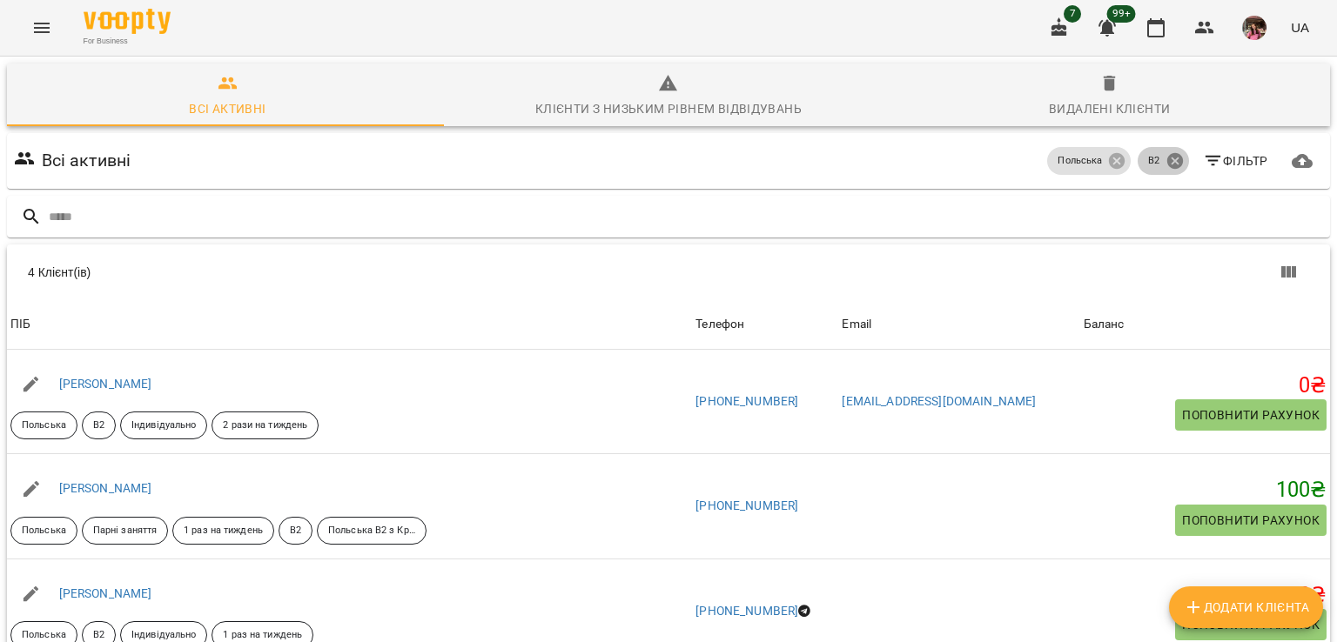
click at [1172, 155] on icon at bounding box center [1174, 160] width 19 height 19
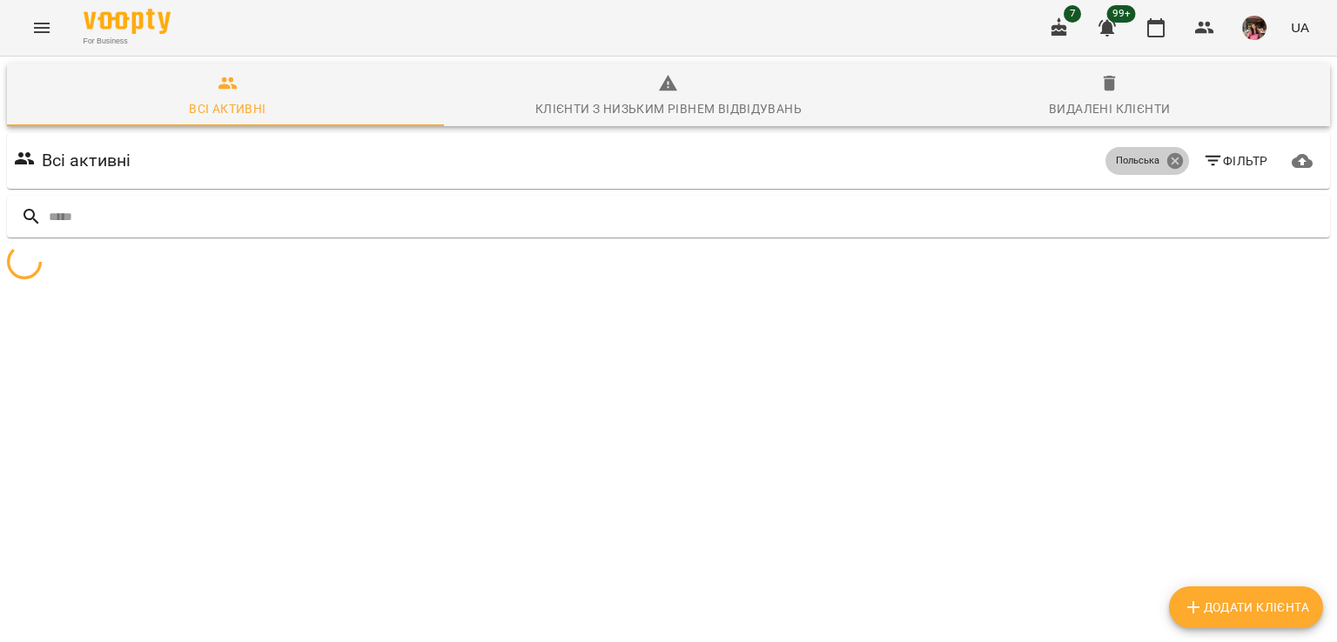
click at [1166, 158] on icon at bounding box center [1174, 161] width 16 height 16
